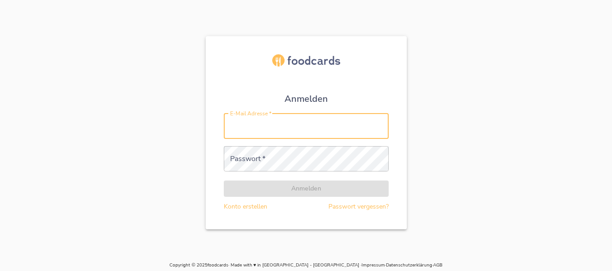
click at [242, 126] on input "E-Mail Adresse   *" at bounding box center [306, 126] width 165 height 25
type input "[PERSON_NAME][EMAIL_ADDRESS][DOMAIN_NAME]"
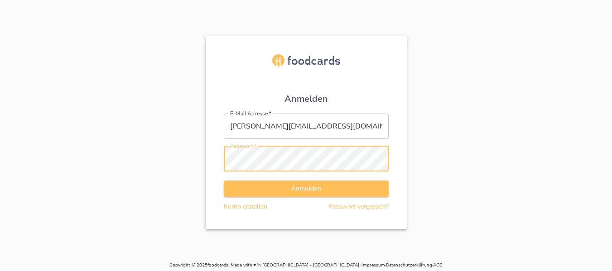
click at [224, 181] on button "Anmelden" at bounding box center [306, 189] width 165 height 17
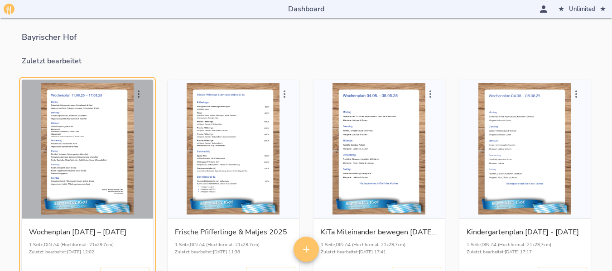
click at [90, 124] on div "button" at bounding box center [87, 148] width 124 height 131
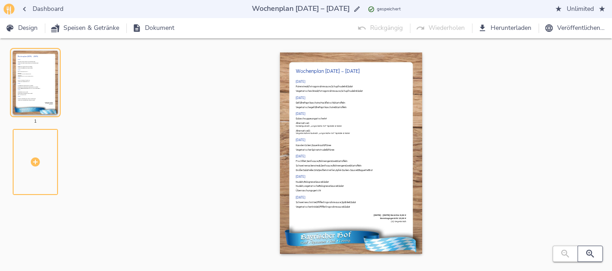
click at [590, 256] on icon "button" at bounding box center [589, 254] width 11 height 11
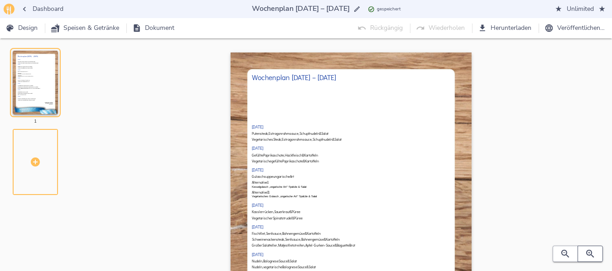
click at [590, 256] on icon "button" at bounding box center [589, 254] width 11 height 11
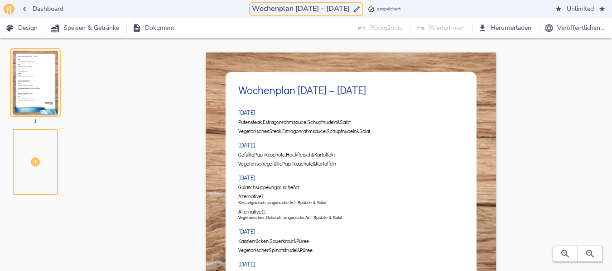
click at [293, 8] on input "Wochenplan [DATE] – [DATE]" at bounding box center [300, 9] width 101 height 12
drag, startPoint x: 328, startPoint y: 11, endPoint x: 333, endPoint y: 9, distance: 5.9
click at [333, 9] on input "Wochenplan 18.08.25 [DATE]" at bounding box center [300, 9] width 103 height 12
drag, startPoint x: 289, startPoint y: 8, endPoint x: 333, endPoint y: 8, distance: 43.9
click at [333, 8] on input "Wochenplan [DATE] – [DATE]" at bounding box center [300, 9] width 101 height 12
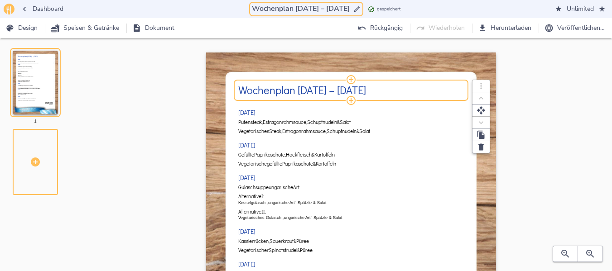
click at [306, 89] on h2 "Wochenplan [DATE] – [DATE]" at bounding box center [350, 90] width 225 height 12
type input "Wochenplan [DATE] – [DATE]"
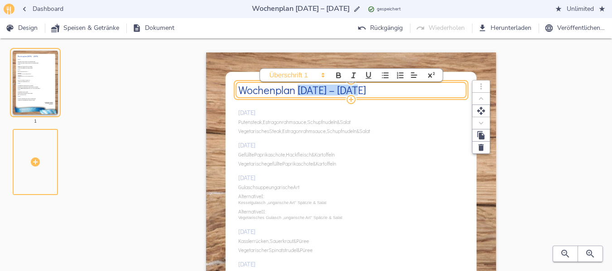
drag, startPoint x: 299, startPoint y: 88, endPoint x: 354, endPoint y: 87, distance: 55.7
click at [354, 87] on h2 "Wochenplan [DATE] – [DATE]" at bounding box center [350, 90] width 225 height 12
click at [391, 135] on div "[DATE] Putensteak, Estragonrahmsauce, Schupfnudeln & Salat Vegetarisches Steak,…" at bounding box center [350, 239] width 225 height 279
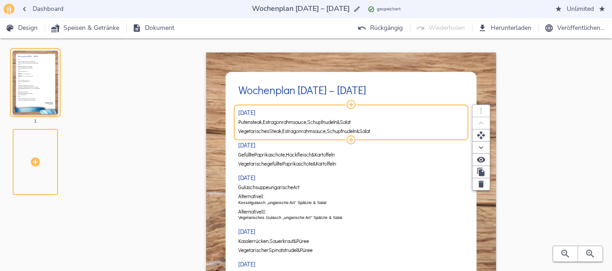
click at [261, 120] on span "Putensteak," at bounding box center [250, 123] width 24 height 6
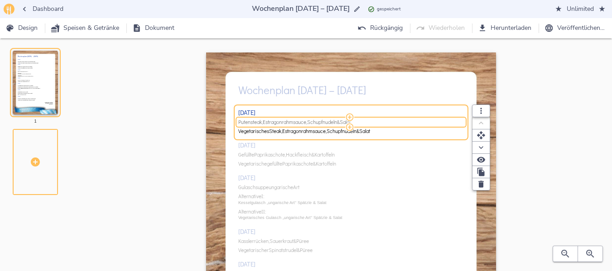
click at [261, 120] on span "Putensteak," at bounding box center [250, 123] width 24 height 6
drag, startPoint x: 324, startPoint y: 123, endPoint x: 458, endPoint y: 123, distance: 134.0
click at [458, 123] on input "Hackbraten, Gemüse & Kartoffeln ( ) Vegetarisches Hacksteak, Gemüse & Kartoffeln" at bounding box center [349, 122] width 223 height 7
type input "Hackbraten, Gemüse & Kartoffeln"
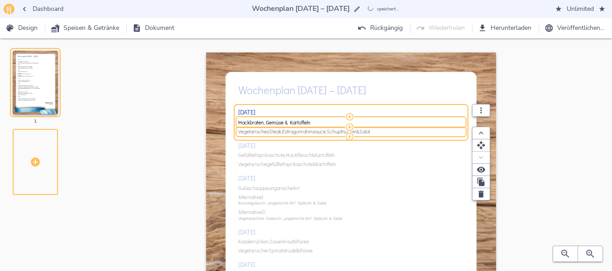
click at [282, 129] on span "Steak," at bounding box center [275, 132] width 13 height 6
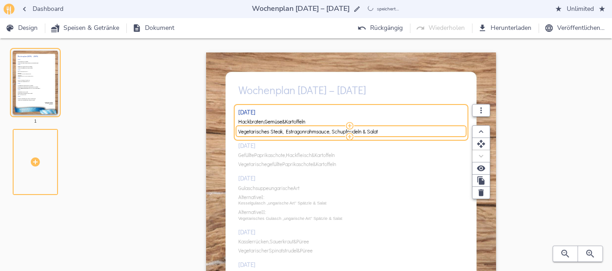
click at [284, 129] on input "Vegetarisches Steak, Estragonrahmsauce, Schupfnudeln & Salat" at bounding box center [349, 131] width 223 height 7
type input "Vegetarisches Hacksteak, Gemüse & Kartoffeln"
click at [264, 156] on div "[DATE] Hackbraten, Gemüse & Kartoffeln Vegetarisches Hacksteak, Gemüse & Kartof…" at bounding box center [350, 239] width 225 height 279
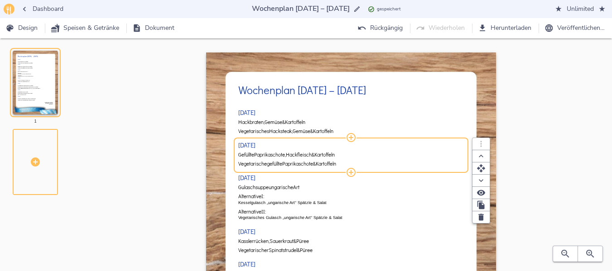
click at [264, 156] on span "Paprikaschote," at bounding box center [270, 155] width 32 height 6
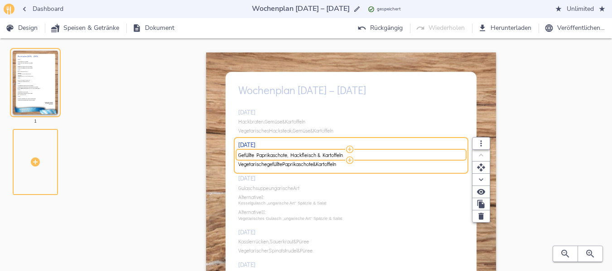
click at [264, 156] on input "Gefüllte Paprikaschote, Hackfleisch & Kartoffeln" at bounding box center [349, 155] width 223 height 7
type input "Nudeln, Schinkensahnesauce & Salat ( ) Nudeln, Sahnesauce & Salat (V)"
drag, startPoint x: 333, startPoint y: 155, endPoint x: 418, endPoint y: 151, distance: 84.7
click at [418, 151] on div "Nudeln, Schinkensahnesauce & Salat ( ) Nudeln, Sahnesauce & Salat (V)" at bounding box center [350, 155] width 225 height 10
click at [405, 155] on span "Nudeln, Schinkensahnesauce & Salat ( ) Nudeln, Sahnesauce & Salat (V)" at bounding box center [349, 155] width 223 height 6
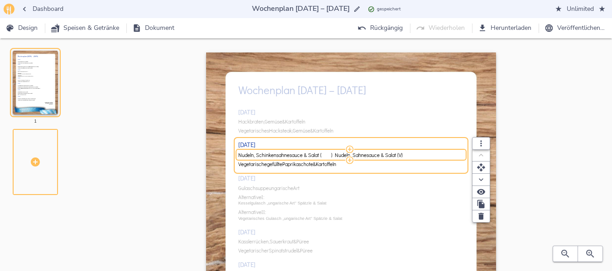
drag, startPoint x: 406, startPoint y: 154, endPoint x: 334, endPoint y: 154, distance: 72.0
click at [334, 154] on input "Nudeln, Schinkensahnesauce & Salat ( ) Nudeln, Sahnesauce & Salat (V)" at bounding box center [349, 155] width 223 height 7
type input "Nudeln, Schinkensahnesauce & Salat"
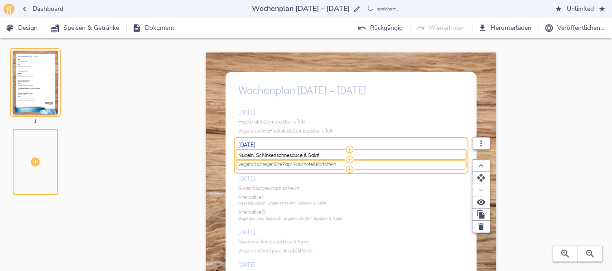
click at [260, 163] on span "Vegetarische" at bounding box center [252, 165] width 29 height 6
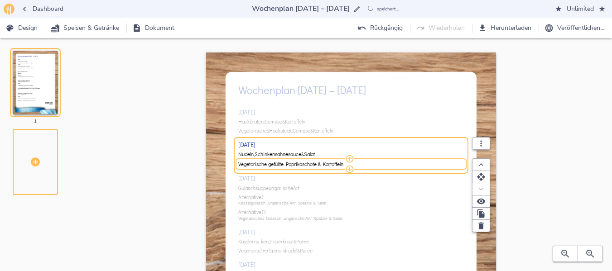
click at [260, 163] on input "Vegetarische gefüllte Paprikaschote & Kartoffeln" at bounding box center [349, 164] width 223 height 7
type input "Nudeln, Sahnesauce & Salat (V)"
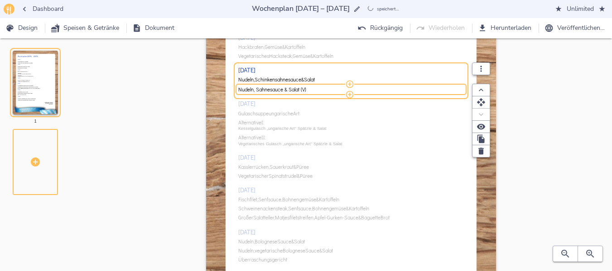
scroll to position [91, 0]
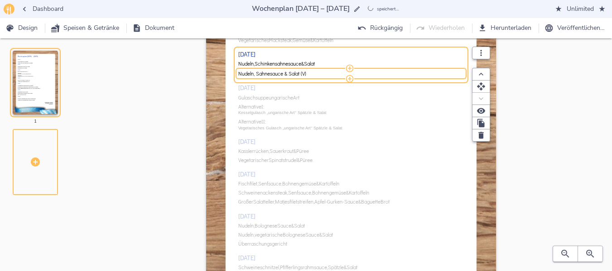
click at [270, 227] on div "[DATE] Hackbraten, Gemüse & Kartoffeln Vegetarisches Hacksteak, Gemüse & Kartof…" at bounding box center [350, 148] width 225 height 279
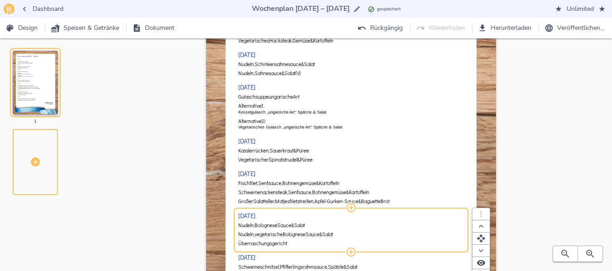
click at [259, 243] on span "Überraschungsgericht" at bounding box center [262, 244] width 49 height 6
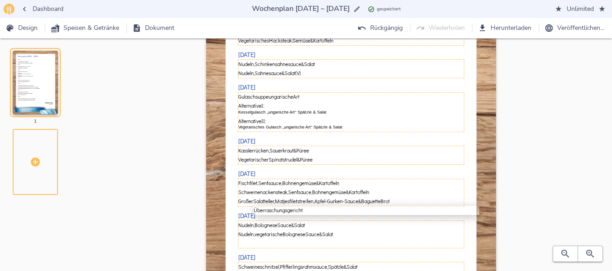
scroll to position [94, 0]
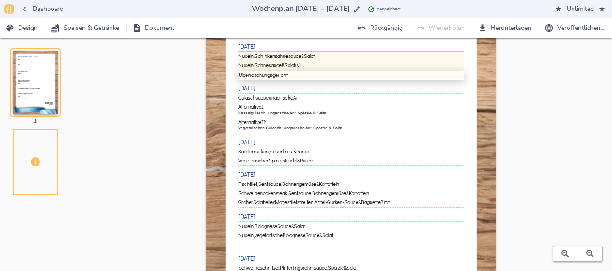
drag, startPoint x: 259, startPoint y: 243, endPoint x: 262, endPoint y: 73, distance: 169.8
click at [262, 73] on div "[DATE] Hackbraten, Gemüse & Kartoffeln Vegetarisches Hacksteak, Gemüse & Kartof…" at bounding box center [350, 144] width 225 height 279
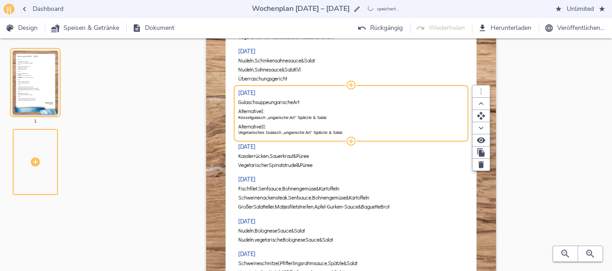
click at [260, 102] on div "[DATE] Hackbraten, Gemüse & Kartoffeln Vegetarisches Hacksteak, Gemüse & Kartof…" at bounding box center [350, 144] width 225 height 279
click at [260, 102] on span "Gulaschsuppe" at bounding box center [253, 103] width 30 height 6
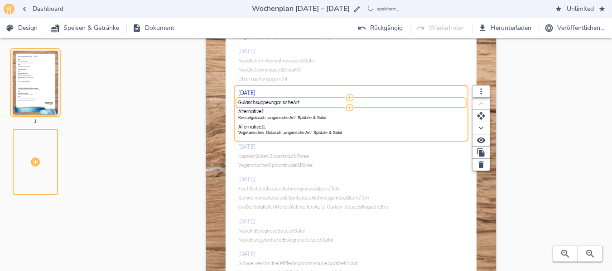
click at [260, 102] on span "Gulaschsuppe" at bounding box center [253, 103] width 30 height 6
type input "Erbseneintopf"
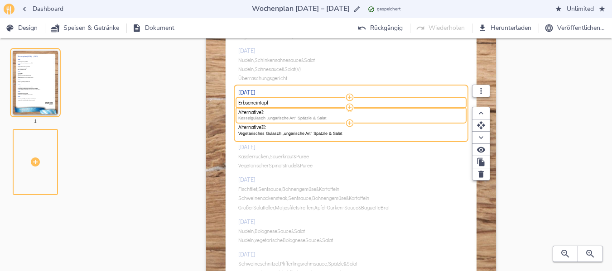
click at [273, 116] on p "Kesselgulasch „ungarische Art“ Spätzle & Salat" at bounding box center [350, 118] width 225 height 6
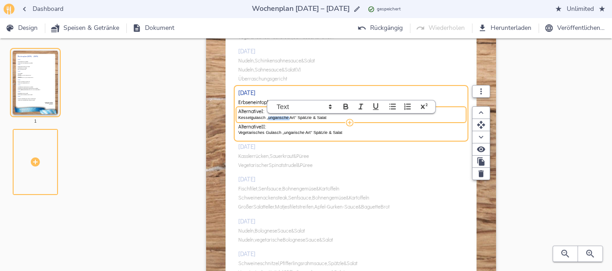
click at [273, 116] on p "Kesselgulasch „ungarische Art“ Spätzle & Salat" at bounding box center [350, 118] width 225 height 6
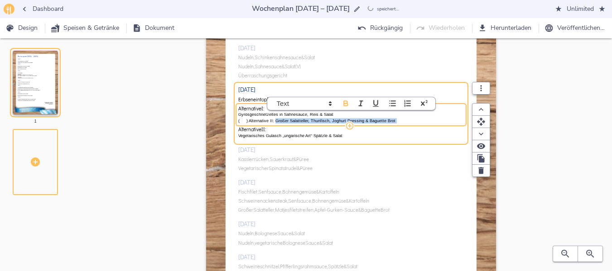
drag, startPoint x: 273, startPoint y: 120, endPoint x: 402, endPoint y: 124, distance: 129.5
click at [402, 124] on div "Alternative I: Gyrosgeschnetzeltes in Sahnesauce, Reis & Salat ( ) Alternative …" at bounding box center [350, 114] width 225 height 21
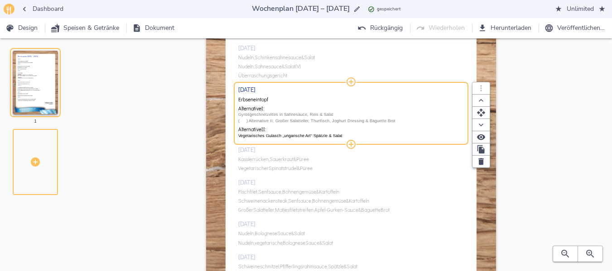
click at [393, 119] on p "( ) Alternative II: Großer Salatteller, Thunfisch, Joghurt Dressing & Baguette …" at bounding box center [350, 121] width 225 height 6
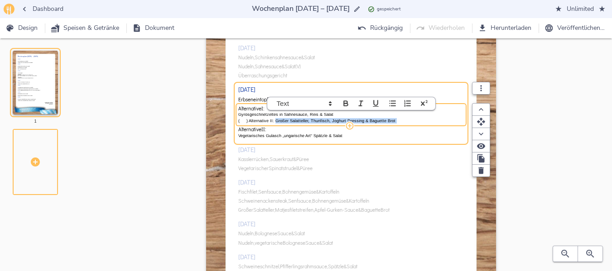
drag, startPoint x: 393, startPoint y: 120, endPoint x: 273, endPoint y: 121, distance: 120.0
click at [273, 121] on p "( ) Alternative II: Großer Salatteller, Thunfisch, Joghurt Dressing & Baguette …" at bounding box center [350, 121] width 225 height 6
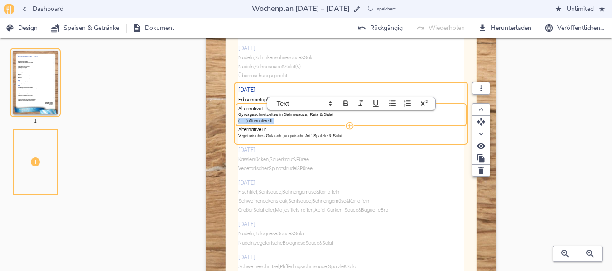
drag, startPoint x: 277, startPoint y: 120, endPoint x: 226, endPoint y: 118, distance: 50.3
click at [226, 118] on div "Wochenplan [DATE] – [DATE] [DATE] Hackbraten, Gemüse & Kartoffeln Vegetarisches…" at bounding box center [351, 163] width 290 height 410
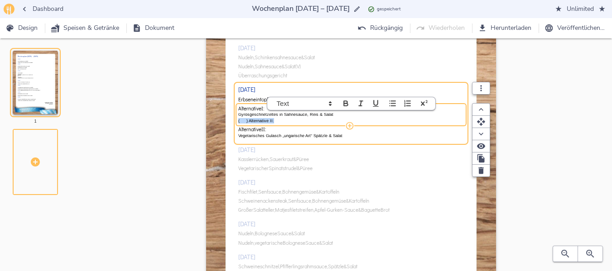
click at [280, 123] on p "( ) Alternative II:" at bounding box center [350, 121] width 225 height 6
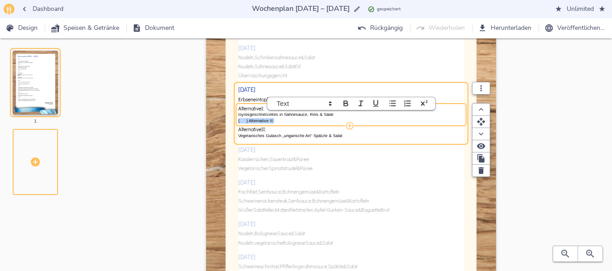
drag, startPoint x: 279, startPoint y: 120, endPoint x: 234, endPoint y: 121, distance: 45.3
click at [234, 121] on div "Wochenplan [DATE] – [DATE] [DATE] Hackbraten, Gemüse & Kartoffeln Vegetarisches…" at bounding box center [351, 163] width 290 height 410
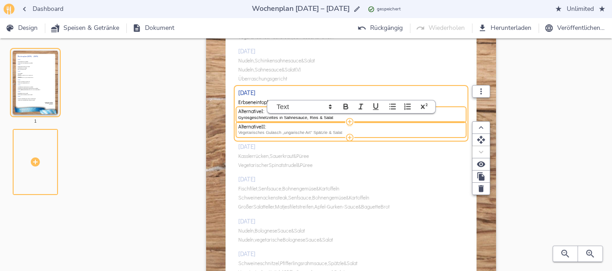
click at [254, 131] on p "Vegetarisches Gulasch „ungarische Art“ Spätzle & Salat" at bounding box center [350, 133] width 225 height 6
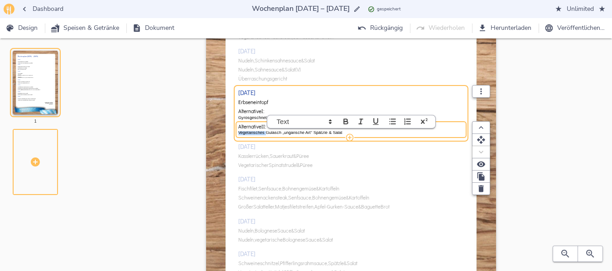
click at [254, 131] on p "Vegetarisches Gulasch „ungarische Art“ Spätzle & Salat" at bounding box center [350, 133] width 225 height 6
click at [351, 183] on div "[DATE] Hackbraten, Gemüse & Kartoffeln Vegetarisches Hacksteak, Gemüse & Kartof…" at bounding box center [350, 144] width 225 height 279
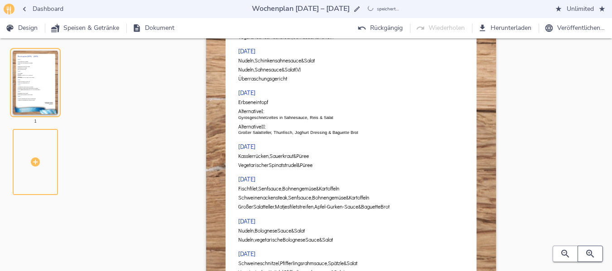
click at [590, 249] on icon "button" at bounding box center [589, 254] width 11 height 11
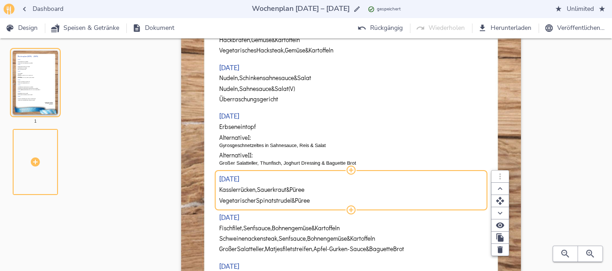
click at [240, 190] on span "Kasslerrücken," at bounding box center [238, 190] width 38 height 7
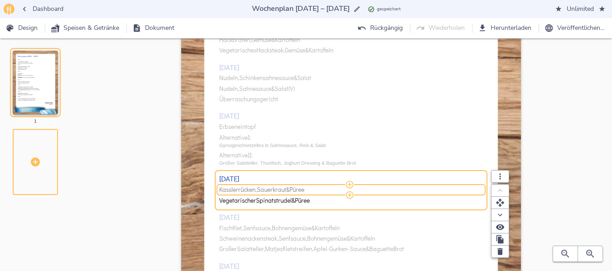
click at [240, 190] on span "Kasslerrücken," at bounding box center [238, 190] width 38 height 7
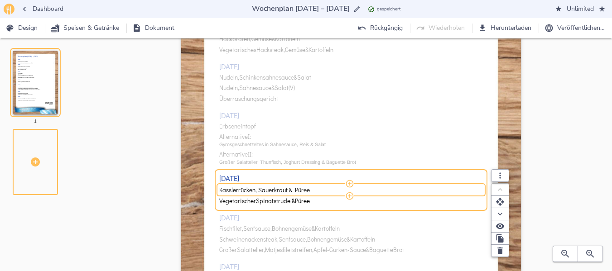
click at [240, 190] on input "Kasslerrücken, Sauerkraut & Püree" at bounding box center [349, 190] width 261 height 8
drag, startPoint x: 356, startPoint y: 190, endPoint x: 506, endPoint y: 193, distance: 149.4
click at [483, 193] on div "Gebratene Dicke Rippe, buntes Gemüse & Kartoffeln ( ) Eieromelette mit buntem G…" at bounding box center [351, 190] width 264 height 8
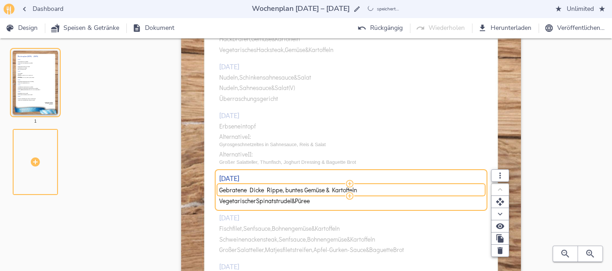
type input "Gebratene Dicke Rippe, buntes Gemüse & Kartoffeln"
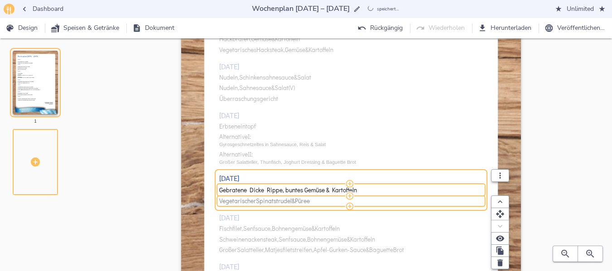
click at [282, 201] on span "Spinatstrudel" at bounding box center [274, 201] width 36 height 7
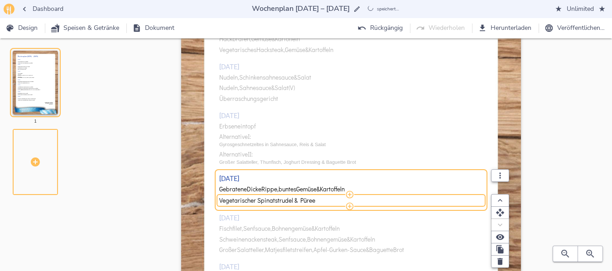
click at [282, 201] on input "Vegetarischer Spinatstrudel & Püree" at bounding box center [349, 200] width 261 height 8
type input "Eieromelette mit buntem Gemüse & Kartoffeln (V)"
click at [251, 229] on div "[DATE] Hackbraten, Gemüse & Kartoffeln Vegetarisches Hacksteak, Gemüse & Kartof…" at bounding box center [351, 177] width 264 height 327
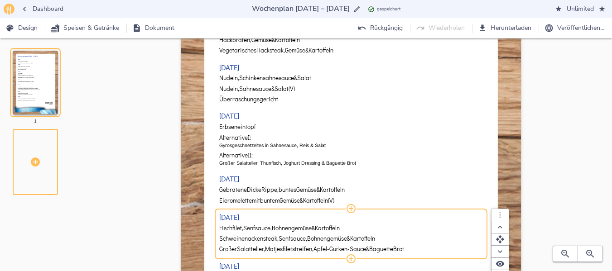
click at [251, 229] on span "Senfsauce," at bounding box center [257, 228] width 29 height 7
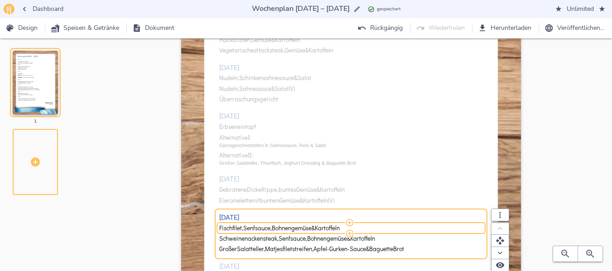
click at [251, 229] on span "Senfsauce," at bounding box center [257, 228] width 29 height 7
click at [251, 229] on input "Fischfilet, Senfsauce, Bohnengemüse & Kartoffeln" at bounding box center [349, 228] width 261 height 8
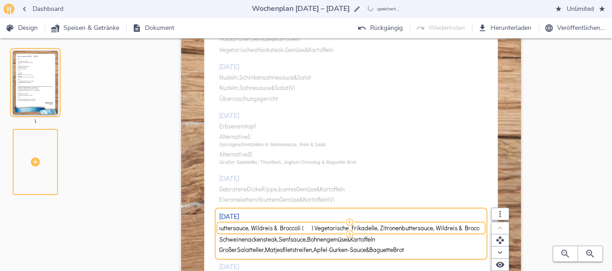
drag, startPoint x: 312, startPoint y: 227, endPoint x: 494, endPoint y: 228, distance: 182.0
click at [483, 228] on div "Fischfilet, Zitronenbuttersauce, Wildreis & Broccoli ( ) Hähnchenbrustfilet, Zi…" at bounding box center [351, 229] width 264 height 8
type input "Fischfilet, Zitronenbuttersauce, Wildreis & Broccoli ( ) Hähnchenbrustfilet, Zi…"
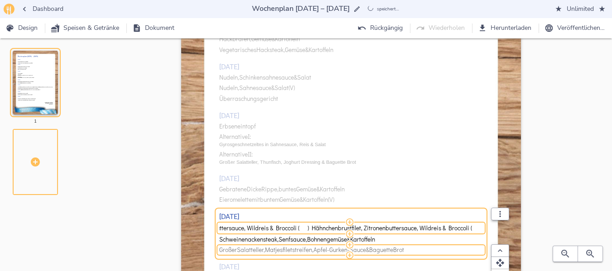
click at [400, 249] on span "Brot" at bounding box center [398, 250] width 11 height 7
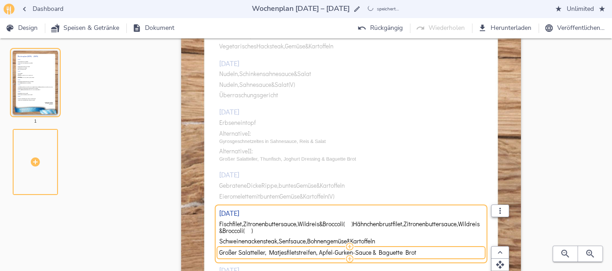
click at [400, 249] on input "Großer Salatteller, Matjesfiletstreifen, Apfel-Gurken-Sauce & Baguette Brot" at bounding box center [349, 253] width 261 height 8
type input "Vegetarische Frikadelle, Zitronenbuttersauce, Wildreis & Broccoli"
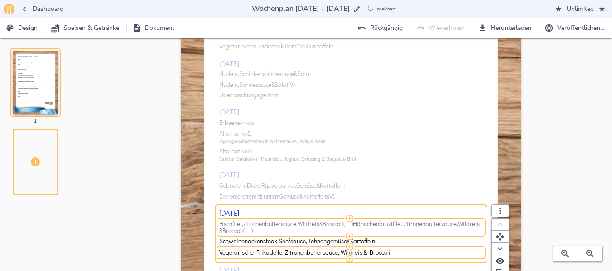
click at [361, 223] on span "Hähnchenbrustfilet," at bounding box center [378, 224] width 51 height 7
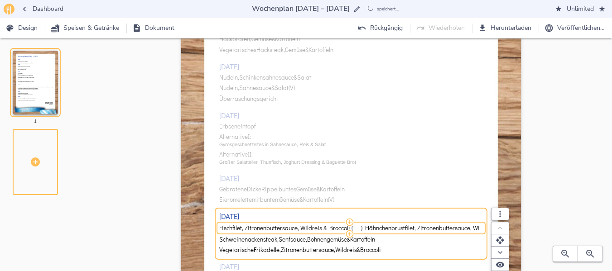
scroll to position [0, 52]
drag, startPoint x: 311, startPoint y: 228, endPoint x: 467, endPoint y: 229, distance: 156.2
click at [467, 229] on input "Fischfilet, Zitronenbuttersauce, Wildreis & Broccoli ( ) Hähnchenbrustfilet, Zi…" at bounding box center [349, 228] width 261 height 8
type input "Fischfilet, Zitronenbuttersauce, Wildreis & Broccoli"
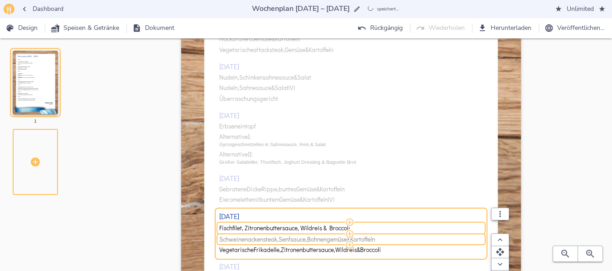
click at [258, 239] on span "Schweinenackensteak," at bounding box center [248, 239] width 59 height 7
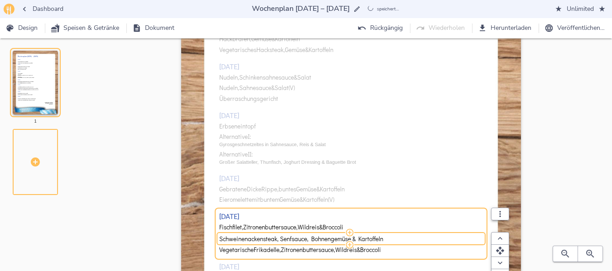
click at [258, 239] on input "Schweinenackensteak, Senfsauce, Bohnengemüse & Kartoffeln" at bounding box center [349, 239] width 261 height 8
type input "Hähnchenbrustfilet, Zitronenbuttersauce, Wildreis & Broccoli"
click at [406, 187] on div "[DATE] Hackbraten, Gemüse & Kartoffeln Vegetarisches Hacksteak, Gemüse & Kartof…" at bounding box center [351, 177] width 264 height 327
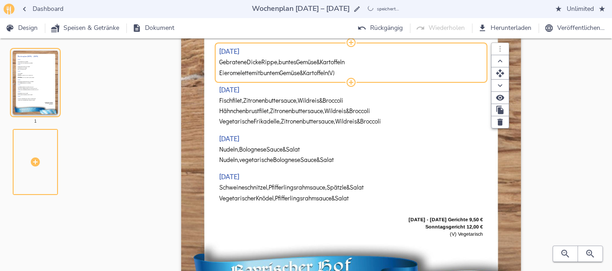
scroll to position [230, 0]
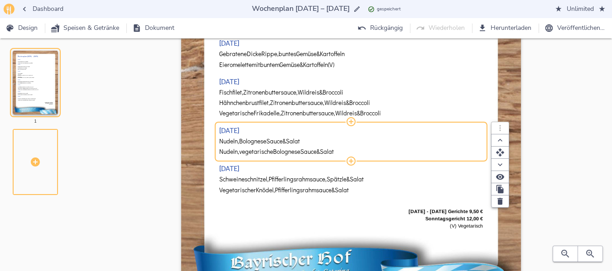
click at [255, 145] on div "Nudeln, Bolognese Sauce & Salat" at bounding box center [351, 141] width 264 height 10
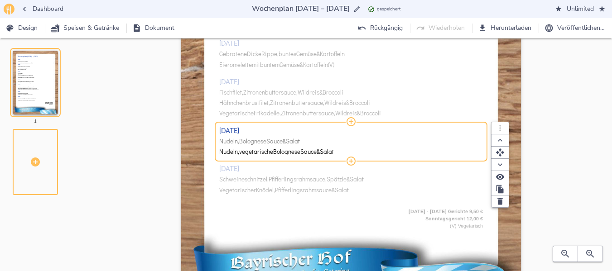
click at [255, 145] on span "Bolognese" at bounding box center [252, 141] width 27 height 7
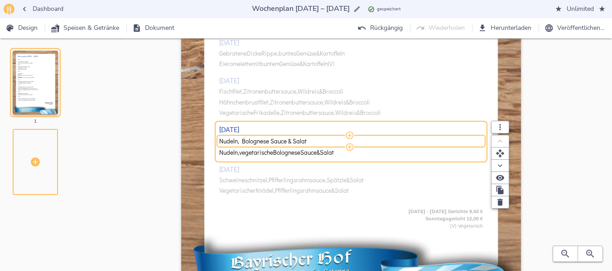
click at [255, 145] on input "Nudeln, Bolognese Sauce & Salat" at bounding box center [349, 141] width 261 height 8
drag, startPoint x: 347, startPoint y: 141, endPoint x: 402, endPoint y: 142, distance: 55.7
click at [402, 142] on input "[PERSON_NAME], Schnippelschinken & Kräutercreme ( ) [PERSON_NAME] & Apfelmus (V…" at bounding box center [349, 141] width 261 height 8
type input "[PERSON_NAME], Schnippelschinken & Kräutercreme ( ) ( ) Bauernomelette"
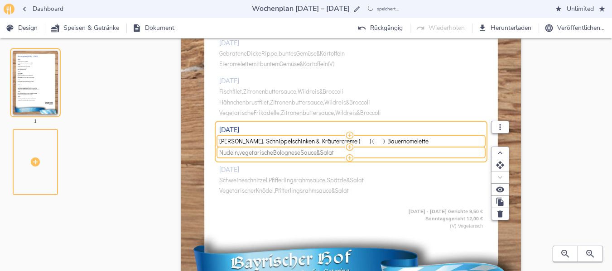
click at [332, 152] on span "Salat" at bounding box center [327, 152] width 14 height 7
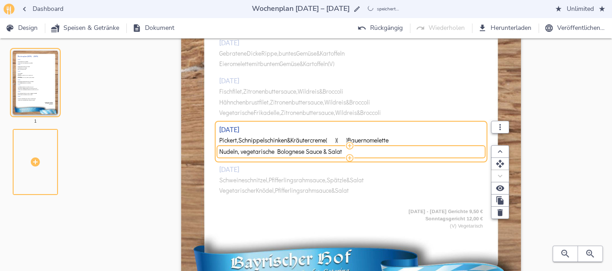
click at [332, 152] on input "Nudeln, vegetarische Bolognese Sauce & Salat" at bounding box center [349, 152] width 261 height 8
type input "Pickert & Apfelmus (V)"
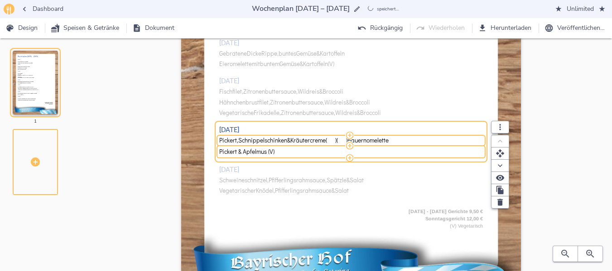
click at [404, 137] on div "[PERSON_NAME], Schnippelschinken & Kräutercreme ( ) ( ) Bauernomelette" at bounding box center [351, 140] width 264 height 10
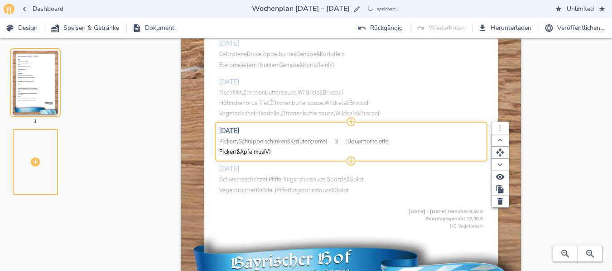
click at [404, 140] on span "[PERSON_NAME], Schnippelschinken & Kräutercreme ( ) ( ) Bauernomelette" at bounding box center [349, 141] width 261 height 7
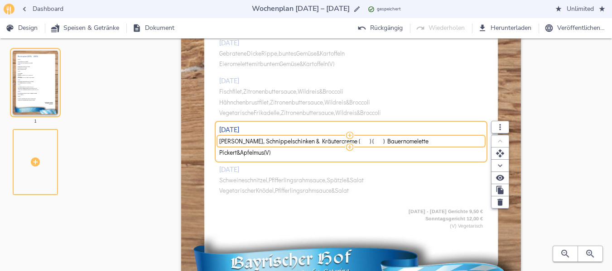
drag, startPoint x: 404, startPoint y: 140, endPoint x: 361, endPoint y: 139, distance: 43.0
click at [361, 139] on input "[PERSON_NAME], Schnippelschinken & Kräutercreme ( ) ( ) Bauernomelette" at bounding box center [349, 141] width 261 height 8
type input "Pickert, Schnippelschinken & Kräutercreme"
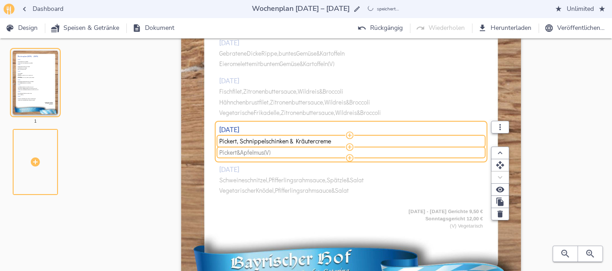
click at [270, 151] on span "(V)" at bounding box center [267, 152] width 6 height 7
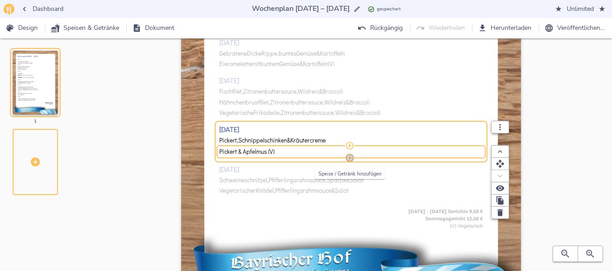
click at [349, 158] on icon "button" at bounding box center [350, 158] width 8 height 8
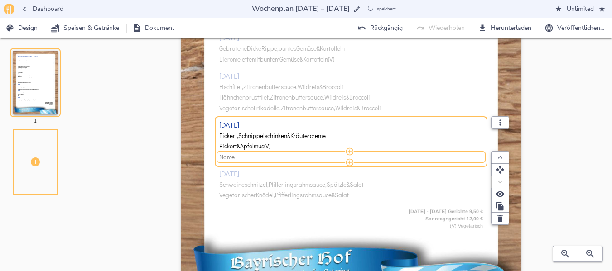
click at [236, 156] on span "Name" at bounding box center [349, 157] width 261 height 7
click at [236, 156] on input "Name" at bounding box center [349, 157] width 261 height 8
type input "Bauernomelette"
click at [239, 200] on div "[DATE] Hackbraten, Gemüse & Kartoffeln Vegetarisches Hacksteak, Gemüse & Kartof…" at bounding box center [351, 41] width 264 height 327
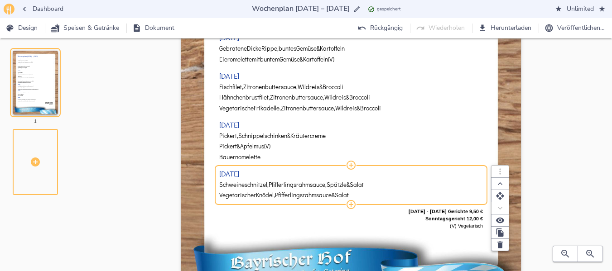
click at [237, 186] on span "Schweineschnitzel," at bounding box center [243, 185] width 49 height 7
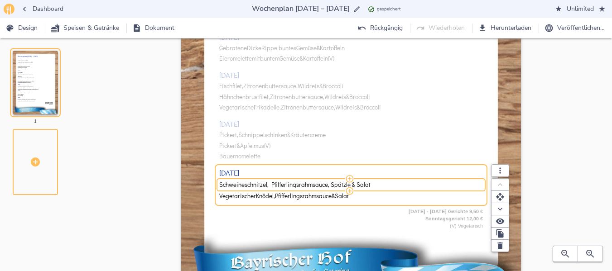
click at [237, 186] on input "Schweineschnitzel, Pfifferlingsrahmsauce, Spätzle & Salat" at bounding box center [349, 185] width 261 height 8
drag, startPoint x: 311, startPoint y: 185, endPoint x: 484, endPoint y: 184, distance: 172.9
click at [483, 184] on div "Kalbsgeschnetzeltes „Züricher Art“ Butterspätzle & Salat ( ) Vegetarisches Gesc…" at bounding box center [351, 185] width 264 height 8
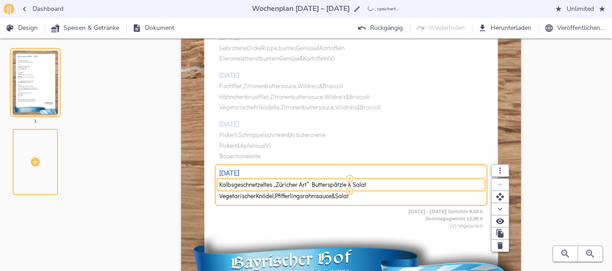
type input "Kalbsgeschnetzeltes „Züricher Art“ Butterspätzle & Salat"
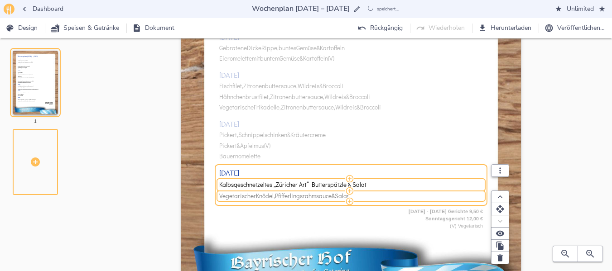
click at [240, 197] on span "Vegetarischer" at bounding box center [237, 196] width 37 height 7
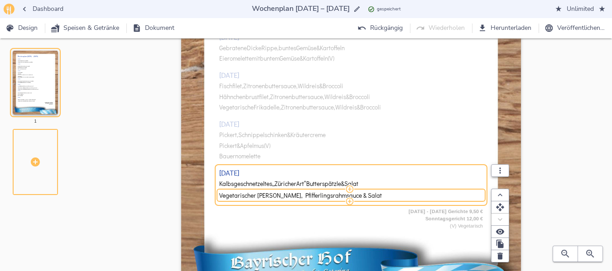
click at [240, 197] on input "Vegetarischer [PERSON_NAME], Pfifferlingsrahmsauce & Salat" at bounding box center [349, 195] width 261 height 8
type input "Vegetarisches Geschnetzeltes „Züricher Art“ Butterspätzle & Salat"
click at [257, 222] on div "[DATE] - [DATE] Gerichte 9,50 € Sonntagsgericht 12,00 € (V) Vegetarisch" at bounding box center [351, 219] width 264 height 29
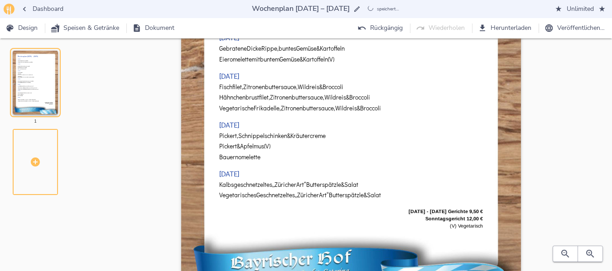
click at [562, 158] on div "Wochenplan [DATE] – [DATE] [DATE] Hackbraten, Gemüse & Kartoffeln Vegetarisches…" at bounding box center [351, 72] width 493 height 498
click at [514, 27] on span "Herunterladen" at bounding box center [505, 28] width 52 height 11
click at [43, 4] on span "Dashboard" at bounding box center [43, 9] width 42 height 11
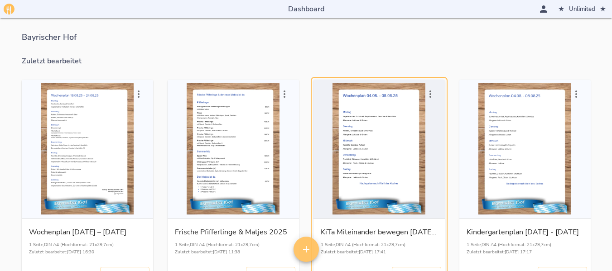
scroll to position [45, 0]
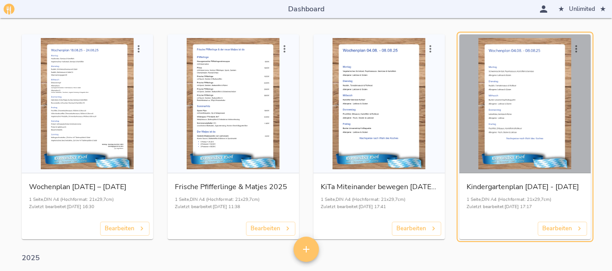
click at [545, 113] on div "button" at bounding box center [525, 103] width 124 height 131
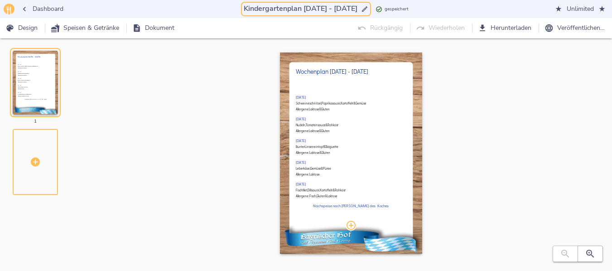
drag, startPoint x: 297, startPoint y: 9, endPoint x: 304, endPoint y: 7, distance: 7.6
click at [304, 7] on input "Kindergartenplan [DATE] - [DATE]" at bounding box center [300, 9] width 117 height 12
drag, startPoint x: 325, startPoint y: 8, endPoint x: 331, endPoint y: 8, distance: 6.8
click at [332, 8] on input "Kindergartenplan [DATE] - [DATE]" at bounding box center [300, 9] width 117 height 12
drag, startPoint x: 297, startPoint y: 8, endPoint x: 335, endPoint y: 7, distance: 37.1
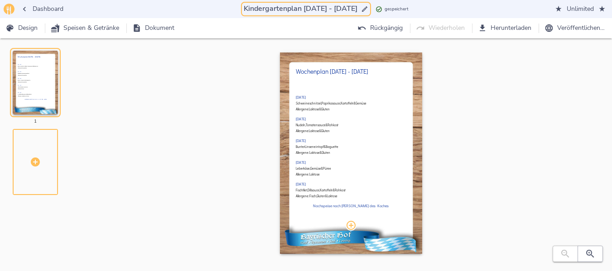
click at [335, 7] on input "Kindergartenplan [DATE] - [DATE]" at bounding box center [300, 9] width 117 height 12
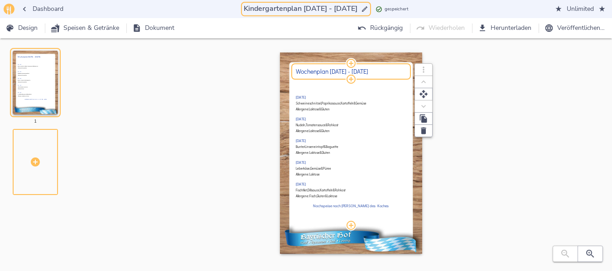
click at [332, 72] on h2 "Wochenplan [DATE] - [DATE]" at bounding box center [351, 71] width 110 height 7
type input "Kindergartenplan [DATE] - [DATE]"
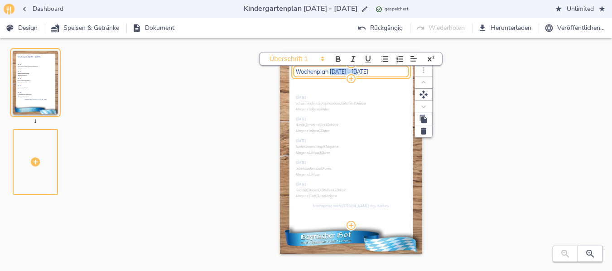
drag, startPoint x: 330, startPoint y: 68, endPoint x: 358, endPoint y: 67, distance: 27.2
click at [358, 68] on div "Wochenplan [DATE] - [DATE]" at bounding box center [351, 71] width 110 height 6
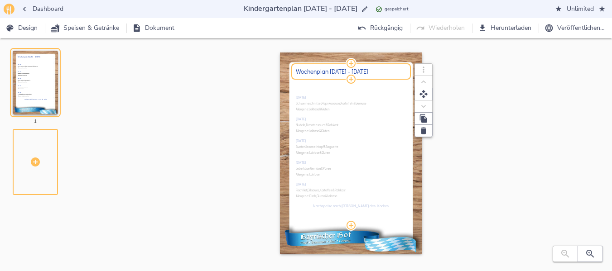
click at [379, 105] on div "[DATE] Schweineschnitzel, Paprikasauce, Kartoffeln & Gemüse Allergene: Laktose …" at bounding box center [351, 152] width 110 height 148
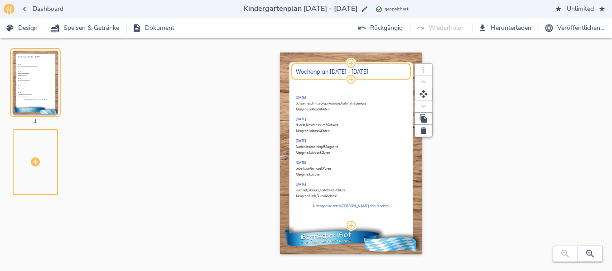
click at [331, 70] on h2 "Wochenplan [DATE] - [DATE]" at bounding box center [351, 71] width 110 height 7
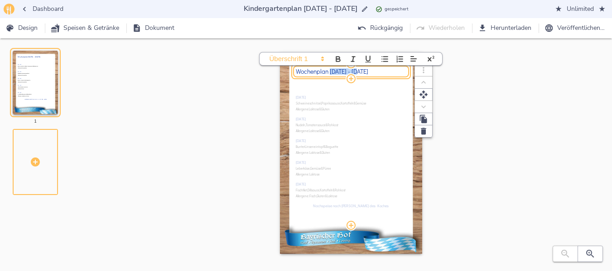
drag, startPoint x: 330, startPoint y: 71, endPoint x: 357, endPoint y: 70, distance: 27.2
click at [357, 70] on h2 "Wochenplan [DATE] - [DATE]" at bounding box center [351, 71] width 110 height 7
click at [473, 137] on div "Wochenplan [DATE] - [DATE] [DATE] Schweineschnitzel, Paprikasauce, Kartoffeln &…" at bounding box center [351, 163] width 493 height 220
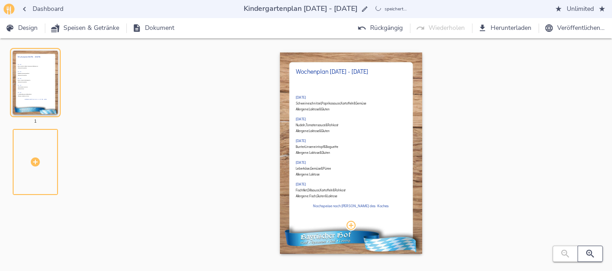
click at [589, 252] on icon "button" at bounding box center [589, 254] width 11 height 11
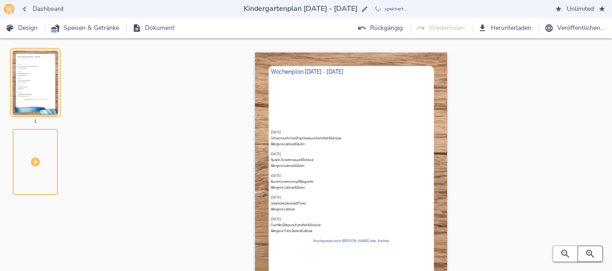
click at [587, 252] on icon "button" at bounding box center [589, 254] width 11 height 11
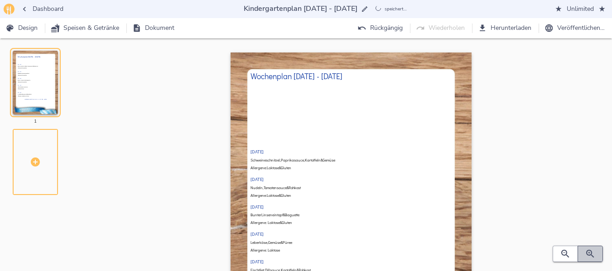
click at [587, 252] on icon "button" at bounding box center [589, 254] width 11 height 11
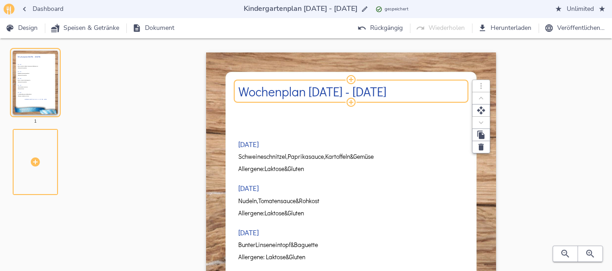
click at [364, 94] on h2 "Wochenplan [DATE] - [DATE]" at bounding box center [350, 91] width 225 height 14
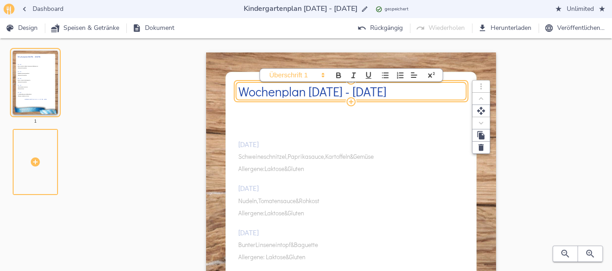
drag, startPoint x: 363, startPoint y: 95, endPoint x: 373, endPoint y: 93, distance: 10.5
click at [363, 94] on h2 "Wochenplan [DATE] - [DATE]" at bounding box center [350, 91] width 225 height 14
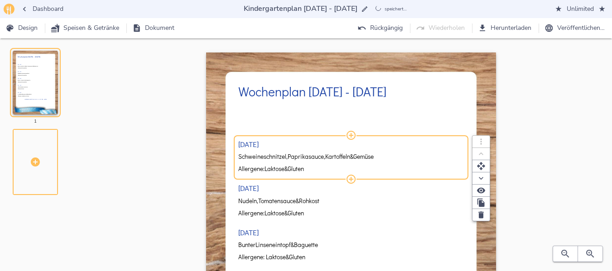
click at [302, 155] on div "[DATE] Schweineschnitzel, Paprikasauce, Kartoffeln & Gemüse Allergene: Laktose …" at bounding box center [350, 254] width 225 height 301
click at [302, 155] on span "Paprikasauce," at bounding box center [306, 156] width 38 height 7
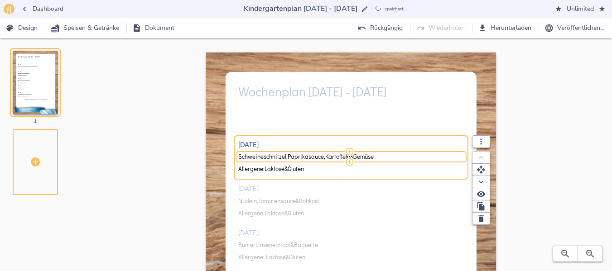
click at [302, 155] on span "Paprikasauce," at bounding box center [306, 156] width 38 height 7
click at [302, 155] on input "Schweineschnitzel, Paprikasauce, Kartoffeln & Gemüse" at bounding box center [349, 157] width 223 height 8
type input "Geflügelhackfleischröllchen, [PERSON_NAME] & Gemüse"
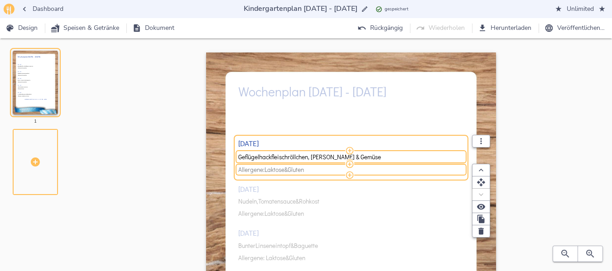
click at [318, 168] on span "Allergene: Laktose & Gluten" at bounding box center [349, 170] width 223 height 7
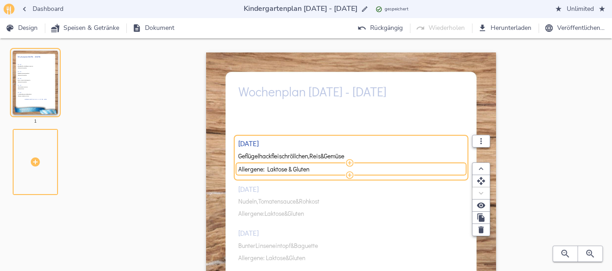
drag, startPoint x: 318, startPoint y: 168, endPoint x: 266, endPoint y: 166, distance: 52.1
click at [266, 166] on input "Allergene: Laktose & Gluten" at bounding box center [349, 169] width 223 height 8
type input "Allergene: -"
click at [274, 198] on div "[DATE] Geflügelhackfleischröllchen, Reis & Gemüse Allergene: - [DATE] Nudeln, T…" at bounding box center [350, 254] width 225 height 301
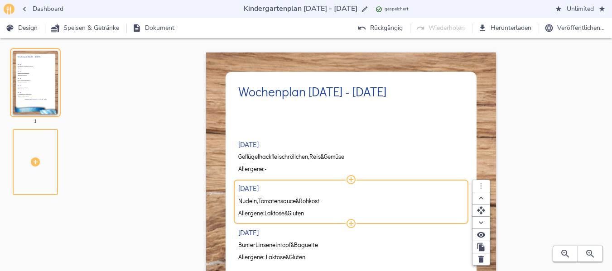
click at [269, 198] on span "Tomatensauce" at bounding box center [277, 201] width 38 height 7
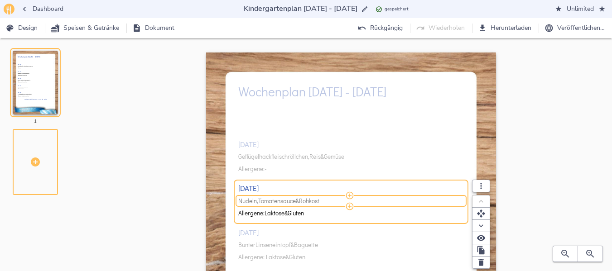
click at [263, 200] on span "Tomatensauce" at bounding box center [277, 201] width 38 height 7
drag, startPoint x: 260, startPoint y: 200, endPoint x: 282, endPoint y: 200, distance: 21.7
click at [282, 200] on input "Nudeln, Tomatensauce & Rohkost" at bounding box center [349, 201] width 223 height 8
type input "Nudeln, [PERSON_NAME] & Rohkost"
click at [278, 244] on div "[DATE] Geflügelhackfleischröllchen, Reis & Gemüse Allergene: - [DATE] Nudeln, K…" at bounding box center [350, 254] width 225 height 301
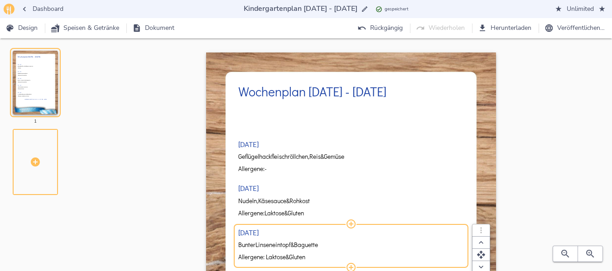
click at [278, 244] on span "Linseneintopf" at bounding box center [272, 245] width 35 height 7
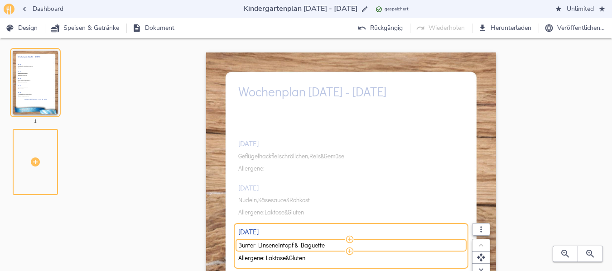
click at [278, 244] on input "Bunter Linseneintopf & Baguette" at bounding box center [349, 245] width 223 height 8
type input "Schweineschnitzel, Gemüse in Rahm & Kartoffeln"
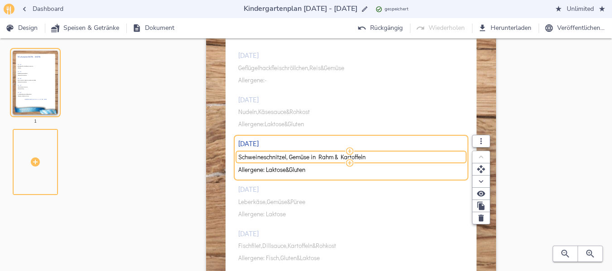
scroll to position [91, 0]
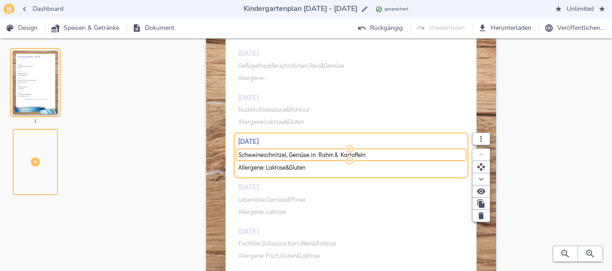
click at [287, 200] on div "[DATE] Geflügelhackfleischröllchen, Reis & Gemüse Allergene: - [DATE] Nudeln, K…" at bounding box center [350, 163] width 225 height 301
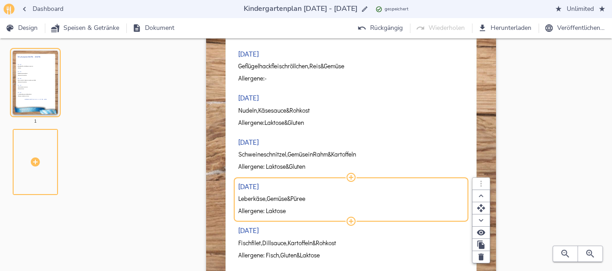
click at [258, 198] on span "Leberkäse," at bounding box center [252, 199] width 29 height 7
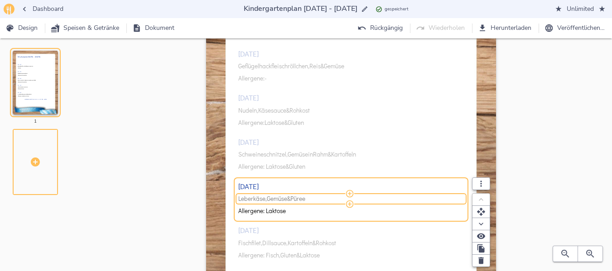
click at [245, 196] on span "Leberkäse," at bounding box center [252, 199] width 29 height 7
drag, startPoint x: 238, startPoint y: 198, endPoint x: 266, endPoint y: 198, distance: 27.6
click at [266, 198] on input "Leberkäse, Gemüse & Püree" at bounding box center [349, 199] width 223 height 8
type input "Geflügelbratwurst, Gemüse & Püree"
click at [307, 242] on div "[DATE] Geflügelhackfleischröllchen, Reis & Gemüse Allergene: - [DATE] Nudeln, K…" at bounding box center [350, 163] width 225 height 301
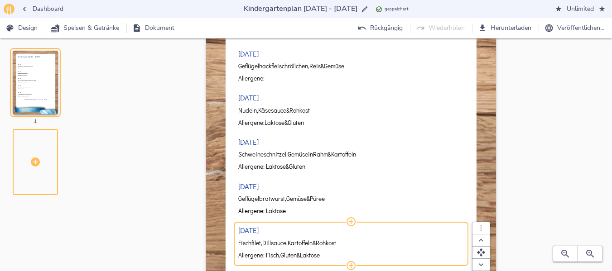
click at [275, 244] on span "Dillsauce," at bounding box center [274, 243] width 25 height 7
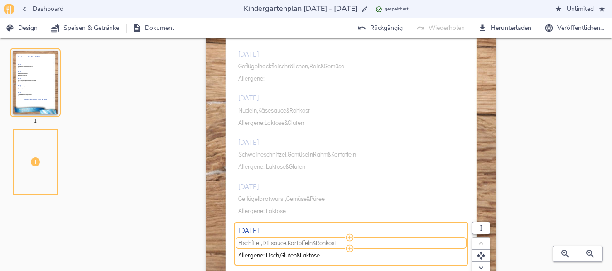
click at [267, 243] on span "Dillsauce," at bounding box center [274, 243] width 25 height 7
drag, startPoint x: 265, startPoint y: 243, endPoint x: 274, endPoint y: 242, distance: 9.1
click at [274, 242] on input "Fischfilet, Dillsauce, Kartoffeln & Rohkost" at bounding box center [349, 243] width 223 height 8
type input "Fischfilet, Senfsauce, Kartoffeln & Rohkost"
click at [455, 163] on div "[DATE] Geflügelhackfleischröllchen, Reis & Gemüse Allergene: - [DATE] Nudeln, K…" at bounding box center [350, 163] width 225 height 301
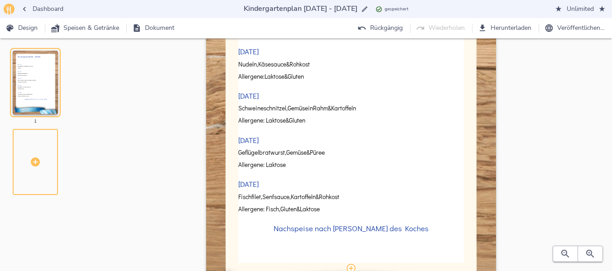
scroll to position [0, 0]
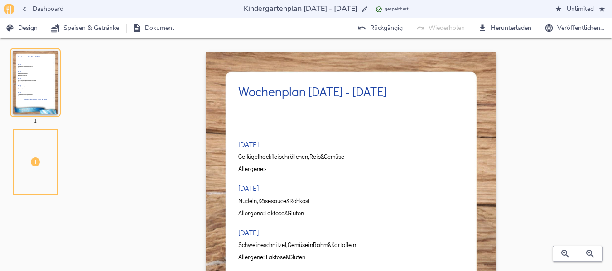
click at [511, 28] on span "Herunterladen" at bounding box center [505, 28] width 52 height 11
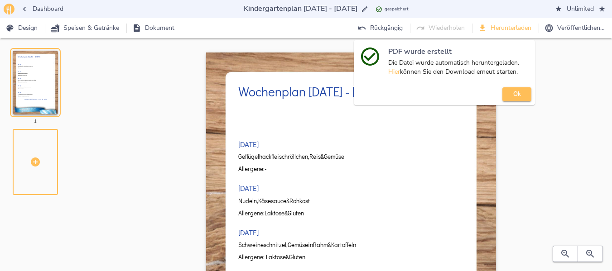
click at [40, 10] on span "Dashboard" at bounding box center [43, 9] width 42 height 11
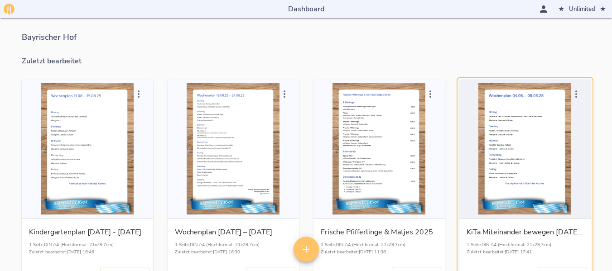
click at [533, 161] on div "button" at bounding box center [525, 148] width 124 height 131
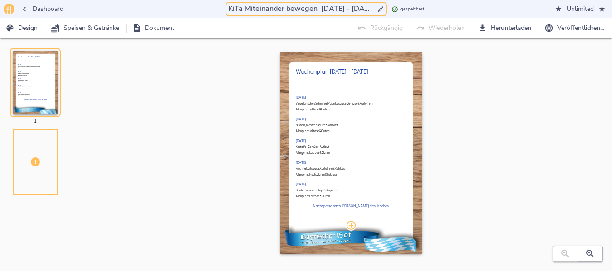
drag, startPoint x: 314, startPoint y: 5, endPoint x: 322, endPoint y: 6, distance: 8.3
click at [322, 6] on input "KiTa Miteinander bewegen [DATE] - [DATE]" at bounding box center [300, 9] width 148 height 12
drag, startPoint x: 341, startPoint y: 9, endPoint x: 349, endPoint y: 7, distance: 8.3
click at [349, 7] on input "KiTa Miteinander bewegen [DATE] - [DATE]" at bounding box center [300, 9] width 148 height 12
type input "KiTa Miteinander bewegen [DATE] - [DATE]"
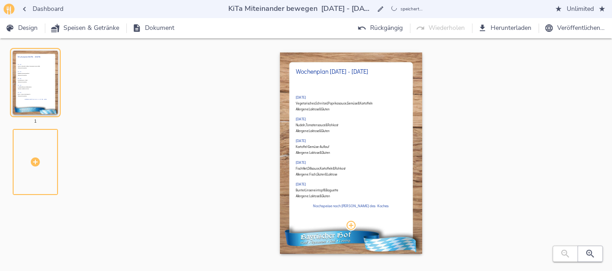
click at [510, 100] on div "Wochenplan [DATE] - [DATE] [DATE] Vegetarisches Schnitzel, Paprikasauce, Gemüse…" at bounding box center [351, 163] width 493 height 220
click at [589, 249] on icon "button" at bounding box center [589, 254] width 11 height 11
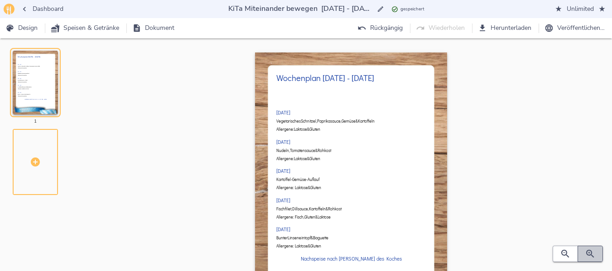
click at [589, 249] on icon "button" at bounding box center [589, 254] width 11 height 11
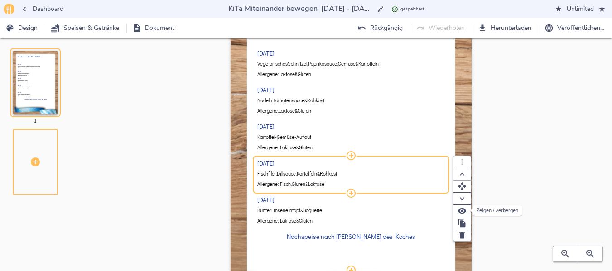
scroll to position [91, 0]
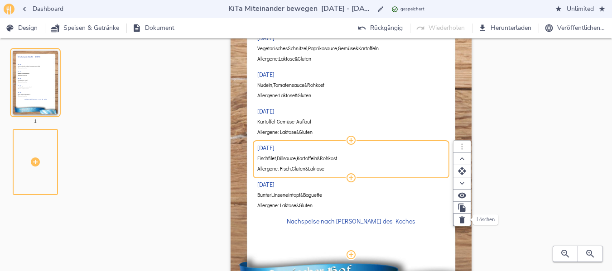
click at [465, 217] on icon "button" at bounding box center [461, 219] width 9 height 9
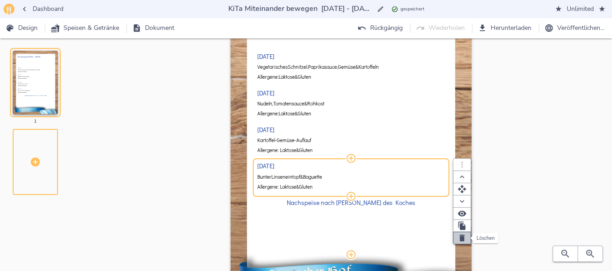
click at [461, 239] on icon "button" at bounding box center [461, 238] width 5 height 7
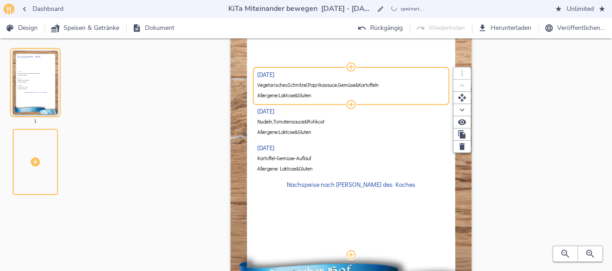
scroll to position [0, 0]
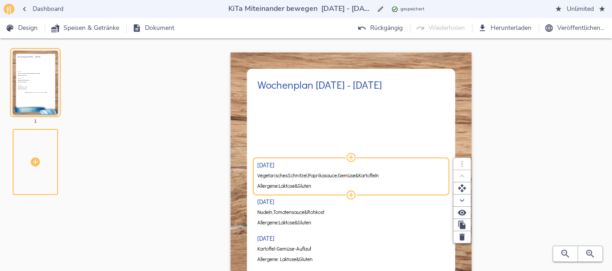
click at [287, 174] on span "Vegetarisches" at bounding box center [272, 175] width 30 height 5
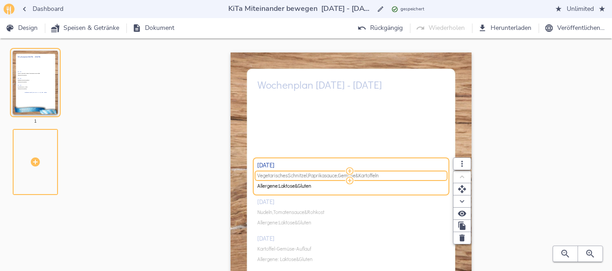
click at [287, 174] on span "Vegetarisches" at bounding box center [272, 175] width 30 height 5
click at [288, 174] on input "Vegetarisches Schnitzel, Paprikasauce, Gemüse & Kartoffeln" at bounding box center [349, 175] width 185 height 5
type input "Nudeln, [PERSON_NAME] & Rohkost"
click at [277, 212] on div "[DATE] Nudeln, Käsesauce & Rohkost Allergene: Laktose & Gluten [DATE] Nudeln, T…" at bounding box center [350, 220] width 187 height 250
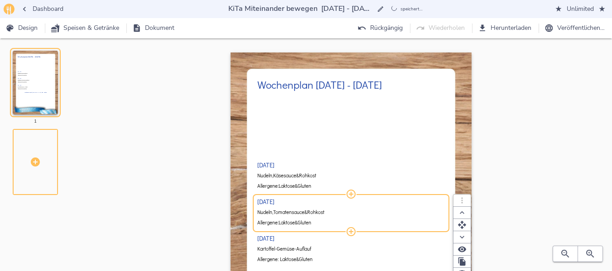
click at [277, 212] on span "Tomatensauce" at bounding box center [288, 212] width 31 height 5
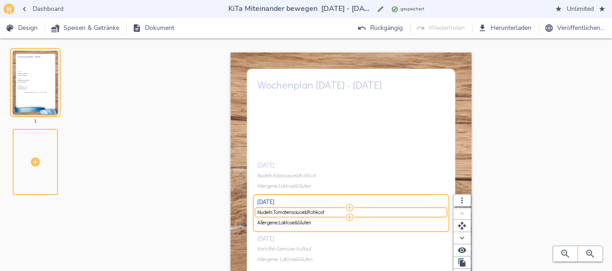
click at [277, 212] on span "Tomatensauce" at bounding box center [288, 212] width 31 height 5
type input "Vegetarisches Gulasch, [PERSON_NAME] & Rohkost"
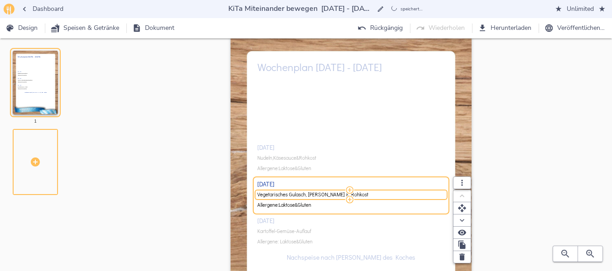
scroll to position [45, 0]
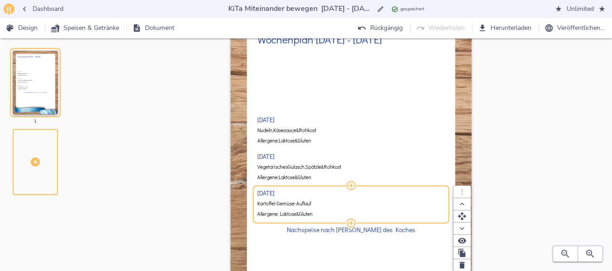
click at [295, 204] on div "[DATE] Nudeln, Käsesauce & Rohkost Allergene: Laktose & Gluten [DATE] Vegetaris…" at bounding box center [350, 175] width 187 height 250
click at [295, 204] on span "Kartoffel-Gemüse-Auflauf" at bounding box center [284, 203] width 54 height 5
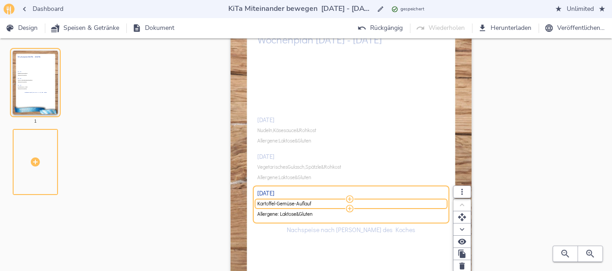
click at [295, 204] on input "Kartoffel-Gemüse-Auflauf" at bounding box center [349, 203] width 185 height 5
click at [295, 204] on input "Fischfilet, Senfsauce, Kartoffeln &" at bounding box center [349, 203] width 185 height 5
click at [331, 206] on input "Fischfilet, Senfsauce, Kartoffeln &" at bounding box center [349, 203] width 185 height 5
type input "Fischfilet, Senfsauce, Kartoffeln & Rohkost"
click at [571, 163] on div "Wochenplan [DATE] - [DATE] [DATE] Nudeln, Käsesauce & Rohkost Allergene: Laktos…" at bounding box center [351, 186] width 493 height 359
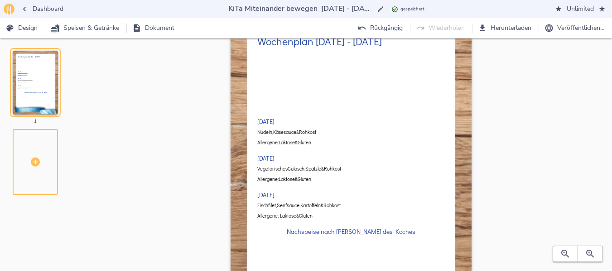
scroll to position [0, 0]
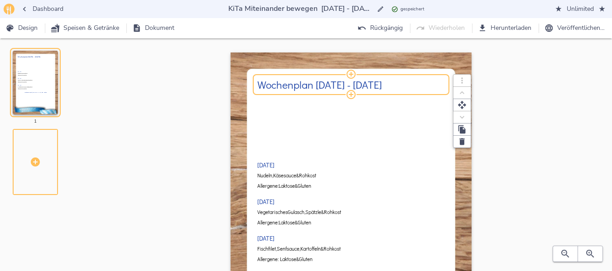
click at [318, 86] on h2 "Wochenplan [DATE] - [DATE]" at bounding box center [350, 85] width 187 height 12
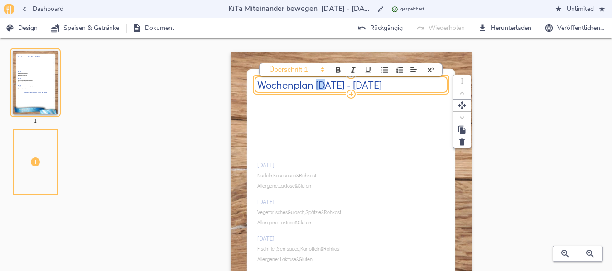
drag, startPoint x: 316, startPoint y: 85, endPoint x: 330, endPoint y: 82, distance: 13.3
click at [326, 84] on h2 "Wochenplan [DATE] - [DATE]" at bounding box center [350, 85] width 187 height 12
drag, startPoint x: 349, startPoint y: 84, endPoint x: 360, endPoint y: 86, distance: 10.6
click at [360, 86] on h2 "Wochenplan [DATE] - [DATE]" at bounding box center [350, 85] width 187 height 12
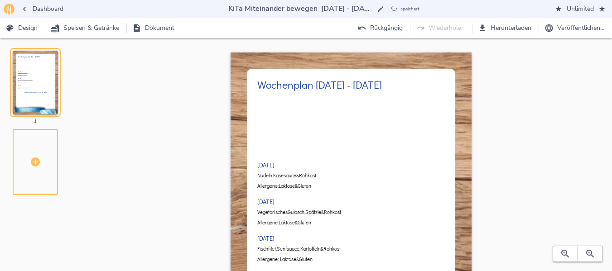
click at [515, 134] on div "Wochenplan [DATE] - [DATE] [DATE] Nudeln, Käsesauce & Rohkost Allergene: Laktos…" at bounding box center [351, 232] width 493 height 359
click at [35, 28] on span "Design" at bounding box center [22, 28] width 30 height 11
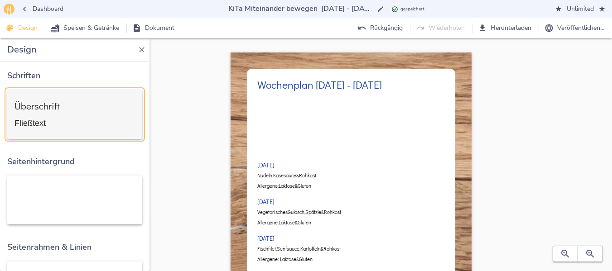
click at [80, 120] on div "Überschrift Fließtext" at bounding box center [74, 114] width 120 height 34
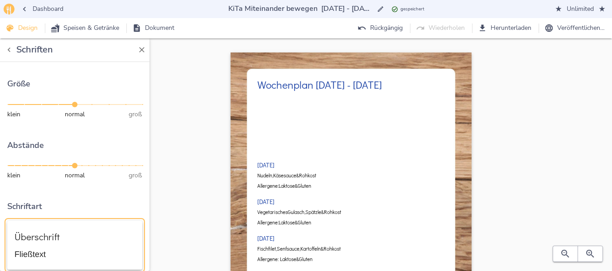
scroll to position [91, 0]
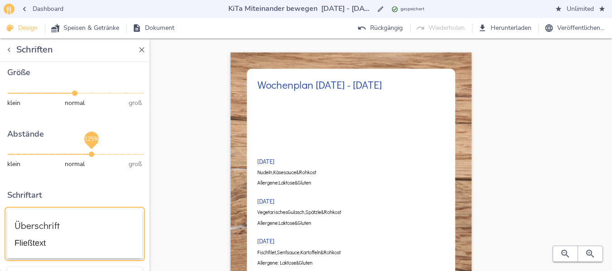
drag, startPoint x: 73, startPoint y: 152, endPoint x: 86, endPoint y: 152, distance: 13.6
click at [89, 152] on span "125%" at bounding box center [91, 154] width 5 height 5
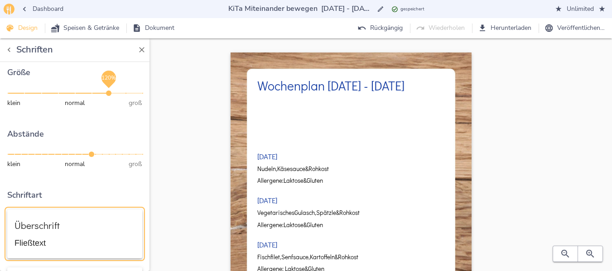
drag, startPoint x: 70, startPoint y: 87, endPoint x: 104, endPoint y: 88, distance: 33.5
click at [106, 91] on span "120%" at bounding box center [108, 93] width 5 height 5
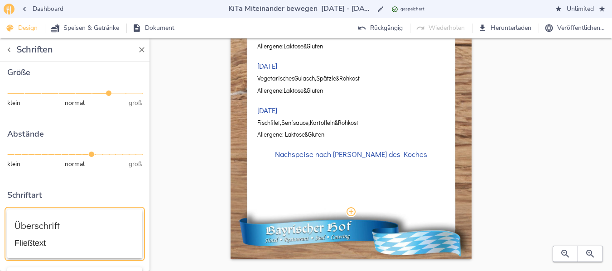
scroll to position [136, 0]
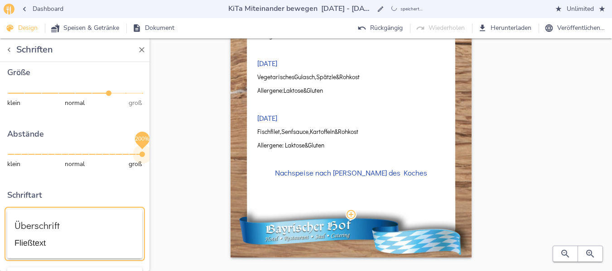
click at [146, 153] on div "Farben Überschriften Fließtext Größe klein normal groß 120% Abstände klein norm…" at bounding box center [74, 166] width 149 height 209
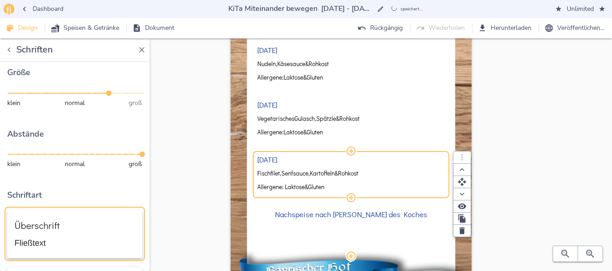
scroll to position [0, 0]
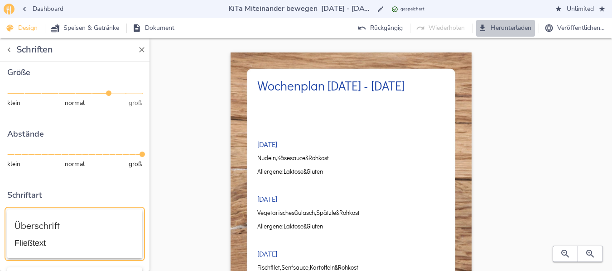
click at [502, 27] on span "Herunterladen" at bounding box center [505, 28] width 52 height 11
click at [34, 5] on span "Dashboard" at bounding box center [43, 9] width 42 height 11
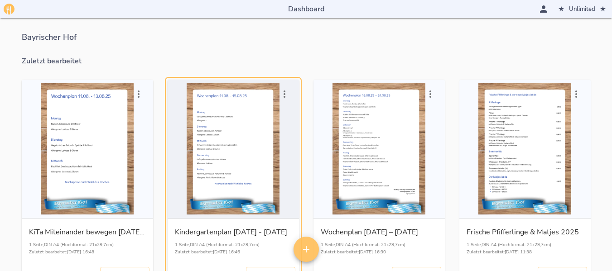
click at [247, 136] on div "button" at bounding box center [233, 148] width 124 height 131
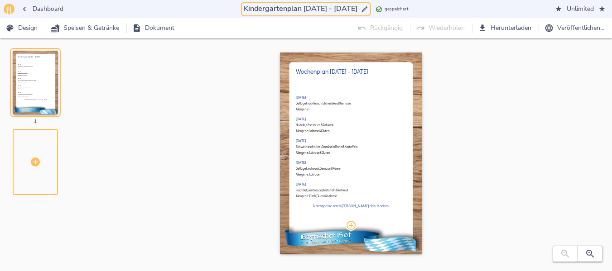
click at [302, 5] on input "Kindergartenplan [DATE] - [DATE]" at bounding box center [300, 9] width 117 height 12
drag, startPoint x: 325, startPoint y: 8, endPoint x: 333, endPoint y: 6, distance: 7.5
click at [333, 6] on input "Kindergartenplan 18.08. - [DATE]" at bounding box center [300, 9] width 115 height 12
drag, startPoint x: 298, startPoint y: 8, endPoint x: 333, endPoint y: 6, distance: 35.3
click at [333, 6] on input "Kindergartenplan [DATE] - [DATE]" at bounding box center [300, 9] width 117 height 12
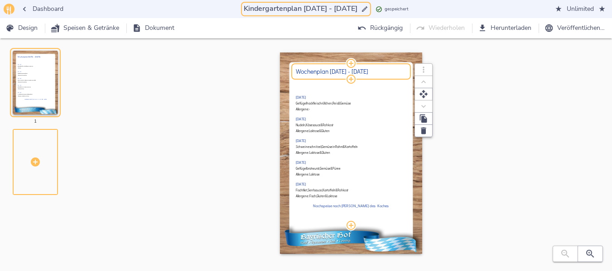
click at [333, 68] on h2 "Wochenplan [DATE] - [DATE]" at bounding box center [351, 71] width 110 height 7
type input "Kindergartenplan [DATE] - [DATE]"
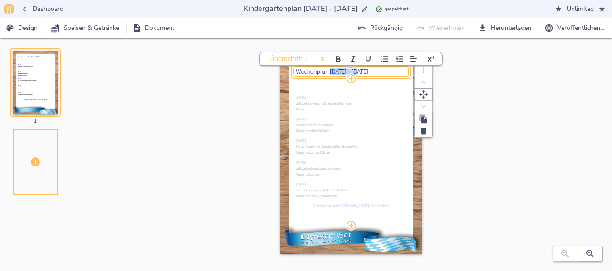
drag, startPoint x: 331, startPoint y: 70, endPoint x: 355, endPoint y: 70, distance: 24.0
click at [355, 70] on h2 "Wochenplan [DATE] - [DATE]" at bounding box center [351, 71] width 110 height 7
click at [499, 129] on div "Wochenplan [DATE] - [DATE] [DATE] Geflügelhackfleischröllchen, Reis & Gemüse Al…" at bounding box center [351, 163] width 493 height 220
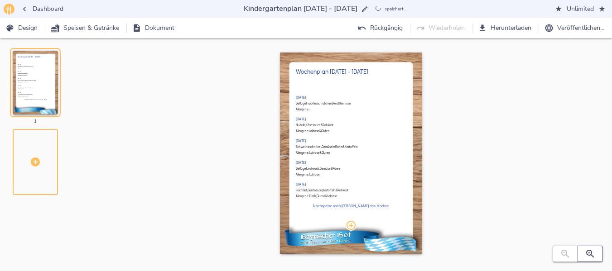
click at [586, 249] on icon "button" at bounding box center [589, 254] width 11 height 11
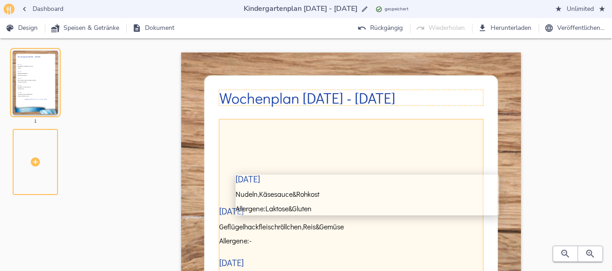
scroll to position [2, 0]
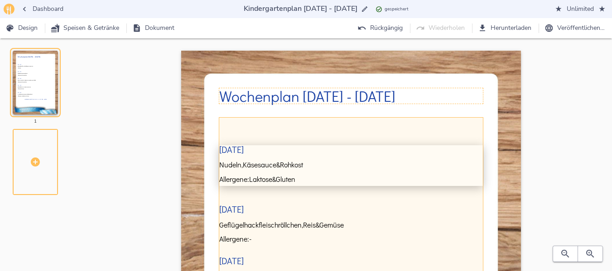
drag, startPoint x: 263, startPoint y: 213, endPoint x: 265, endPoint y: 150, distance: 63.0
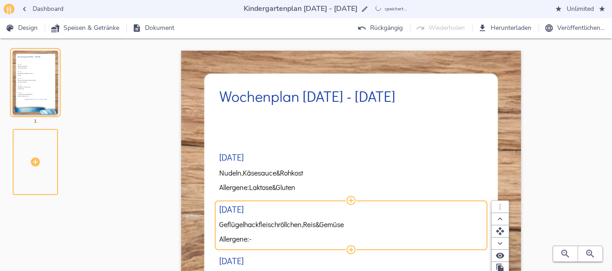
click at [237, 208] on h3 "[DATE]" at bounding box center [231, 210] width 24 height 10
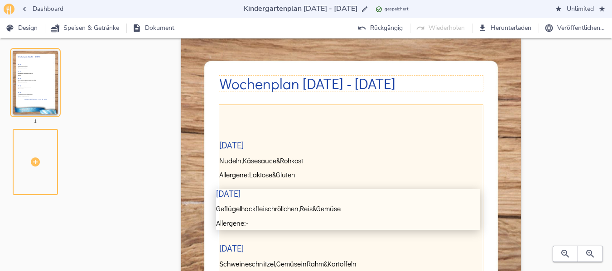
scroll to position [30, 0]
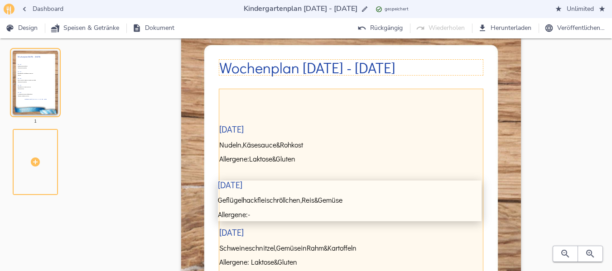
drag, startPoint x: 238, startPoint y: 208, endPoint x: 239, endPoint y: 182, distance: 25.8
click at [239, 182] on div "[DATE] Nudeln, Käsesauce & Rohkost Allergene: Laktose & Gluten [DATE] Geflügelh…" at bounding box center [351, 258] width 264 height 353
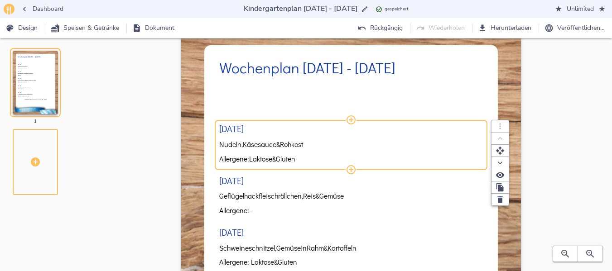
click at [239, 130] on h3 "[DATE]" at bounding box center [231, 129] width 24 height 10
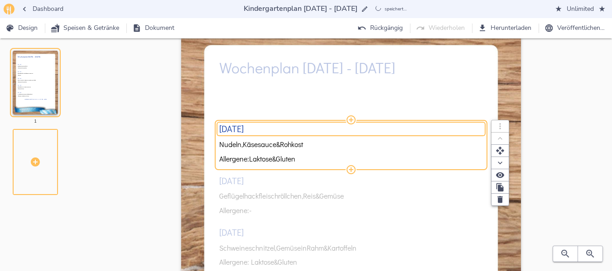
click at [239, 130] on h3 "[DATE]" at bounding box center [231, 129] width 24 height 10
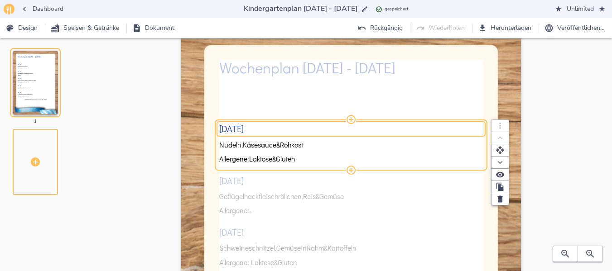
drag, startPoint x: 240, startPoint y: 128, endPoint x: 215, endPoint y: 124, distance: 25.2
click at [215, 124] on div "Wochenplan [DATE] - [DATE] [DATE] Nudeln, Käsesauce & Rohkost Allergene: Laktos…" at bounding box center [351, 262] width 340 height 480
type input "[DATE]"
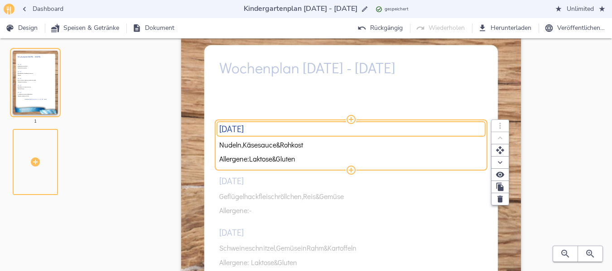
click at [227, 179] on div "[DATE] Nudeln, Käsesauce & Rohkost Allergene: Laktose & Gluten [DATE] Geflügelh…" at bounding box center [351, 258] width 264 height 353
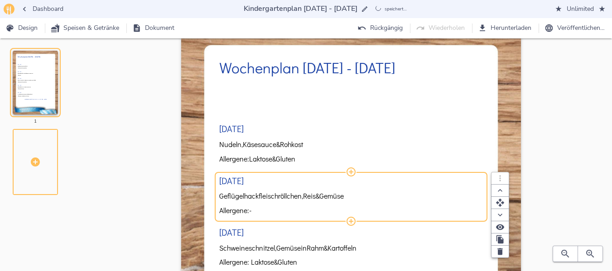
click at [227, 179] on h3 "[DATE]" at bounding box center [231, 181] width 24 height 10
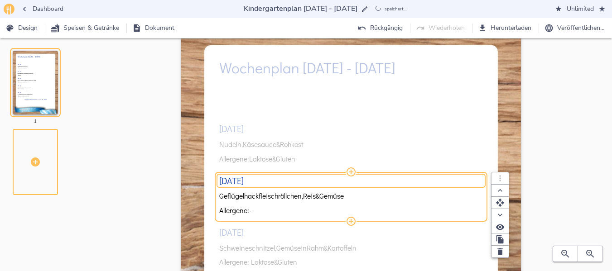
click at [227, 179] on h3 "[DATE]" at bounding box center [231, 181] width 24 height 10
drag, startPoint x: 220, startPoint y: 177, endPoint x: 235, endPoint y: 177, distance: 15.4
click at [235, 177] on input "[DATE]" at bounding box center [351, 181] width 264 height 10
type input "[DATE]"
click at [261, 140] on div "[DATE] Nudeln, Käsesauce & Rohkost Allergene: Laktose & Gluten [DATE] Geflügelh…" at bounding box center [351, 258] width 264 height 353
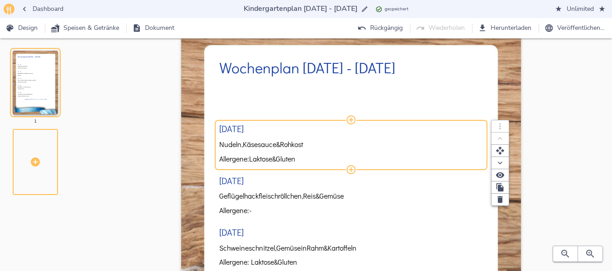
click at [248, 143] on span "Käsesauce" at bounding box center [259, 144] width 33 height 8
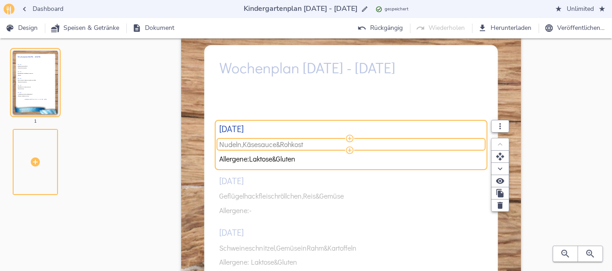
click at [245, 144] on span "Käsesauce" at bounding box center [259, 144] width 33 height 8
drag, startPoint x: 245, startPoint y: 144, endPoint x: 253, endPoint y: 144, distance: 8.1
click at [253, 144] on input "Nudeln, [PERSON_NAME] & Rohkost" at bounding box center [349, 144] width 261 height 8
type input "Nudeln, Bologenese [PERSON_NAME] & Rohkost"
click at [248, 192] on div "[DATE] Nudeln, Bologenese Sauce & Rohkost Allergene: Laktose & Gluten [DATE] Ge…" at bounding box center [351, 258] width 264 height 353
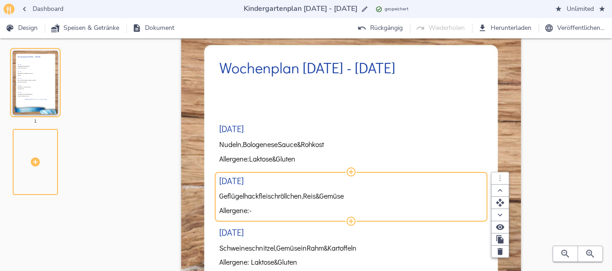
click at [225, 196] on span "Geflügelhackfleischröllchen," at bounding box center [261, 196] width 84 height 8
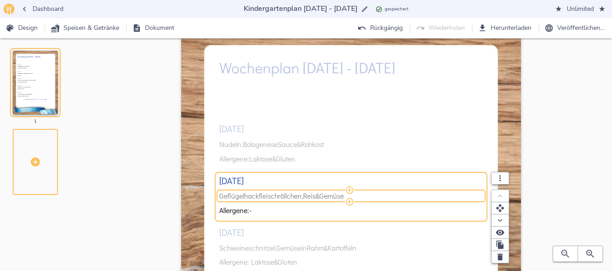
click at [225, 196] on span "Geflügelhackfleischröllchen," at bounding box center [261, 196] width 84 height 8
drag, startPoint x: 219, startPoint y: 195, endPoint x: 319, endPoint y: 195, distance: 100.5
click at [319, 195] on input "Geflügelhackfleischröllchen, [PERSON_NAME] & Gemüse" at bounding box center [349, 196] width 261 height 8
type input "Hackbraten, Gemüse & Kartoffeln"
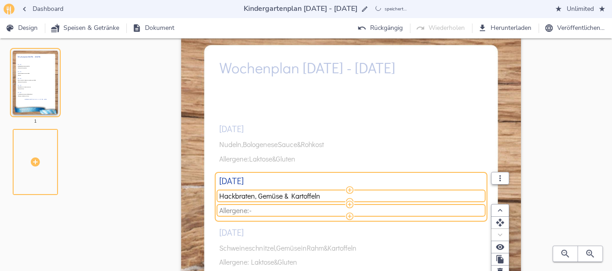
click at [269, 212] on span "Allergene: -" at bounding box center [349, 210] width 261 height 8
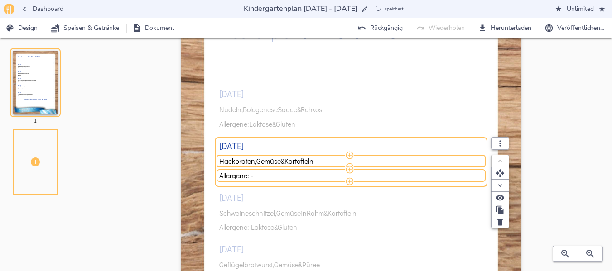
scroll to position [76, 0]
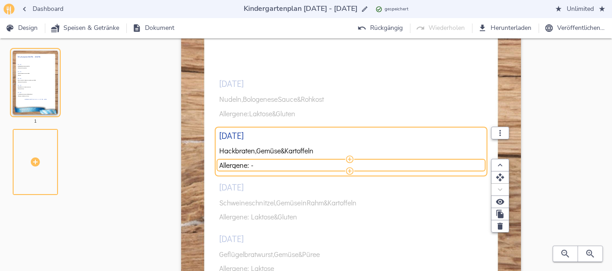
click at [246, 202] on div "[DATE] Nudeln, Bologenese Sauce & Rohkost Allergene: Laktose & Gluten [DATE] Ha…" at bounding box center [351, 213] width 264 height 353
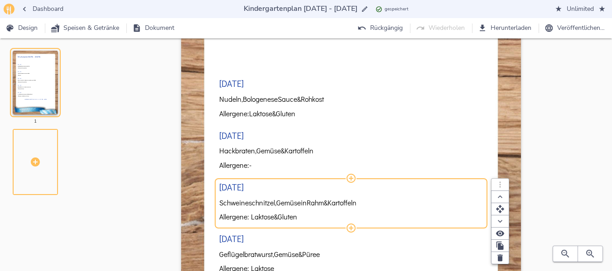
click at [247, 204] on span "Schweineschnitzel," at bounding box center [247, 203] width 57 height 8
click at [247, 203] on span "Schweineschnitzel," at bounding box center [247, 203] width 57 height 8
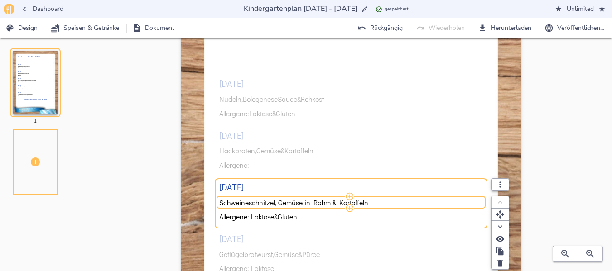
click at [247, 203] on input "Schweineschnitzel, Gemüse in Rahm & Kartoffeln" at bounding box center [349, 203] width 261 height 8
type input "Erbseneintopf & Baguette"
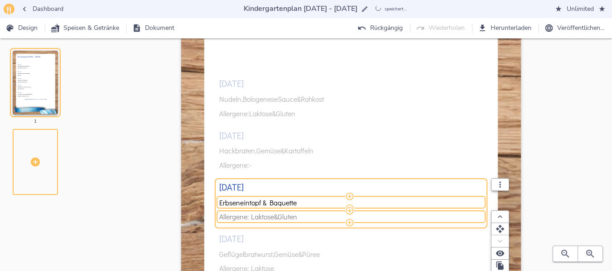
click at [287, 215] on span "Gluten" at bounding box center [286, 217] width 19 height 8
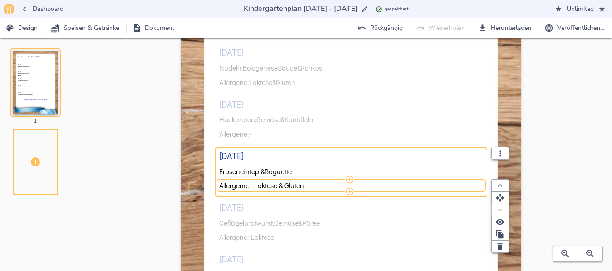
scroll to position [121, 0]
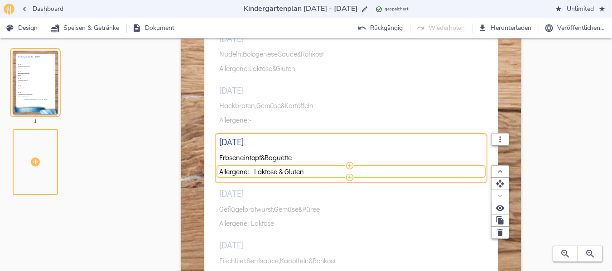
click at [263, 207] on div "[DATE] Nudeln, Bologenese Sauce & Rohkost Allergene: Laktose & Gluten [DATE] Ha…" at bounding box center [351, 167] width 264 height 353
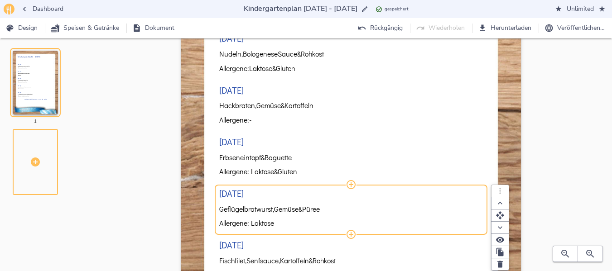
click at [263, 207] on span "Geflügelbratwurst," at bounding box center [246, 209] width 55 height 8
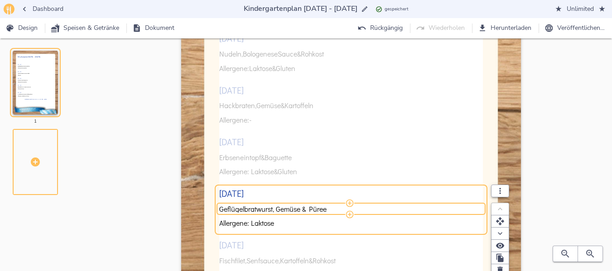
drag, startPoint x: 272, startPoint y: 209, endPoint x: 183, endPoint y: 202, distance: 89.0
click at [183, 202] on div "Wochenplan [DATE] - [DATE] [DATE] Nudeln, Bologenese Sauce & Rohkost Allergene:…" at bounding box center [351, 172] width 340 height 480
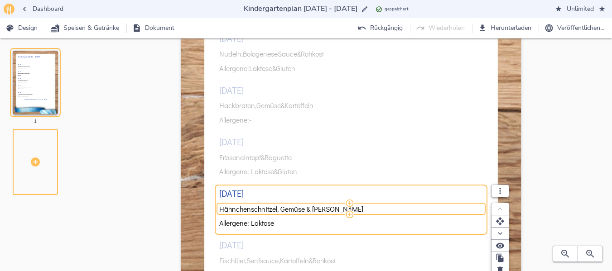
drag, startPoint x: 313, startPoint y: 210, endPoint x: 331, endPoint y: 210, distance: 18.6
click at [331, 210] on input "Hähnchenschnitzel, Gemüse & [PERSON_NAME]" at bounding box center [349, 209] width 261 height 8
type input "Hähnchenschnitzel, Gemüse & Kartoffeln"
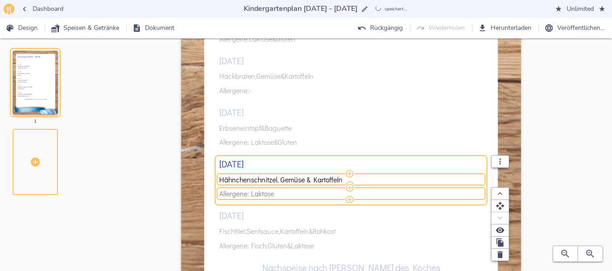
scroll to position [166, 0]
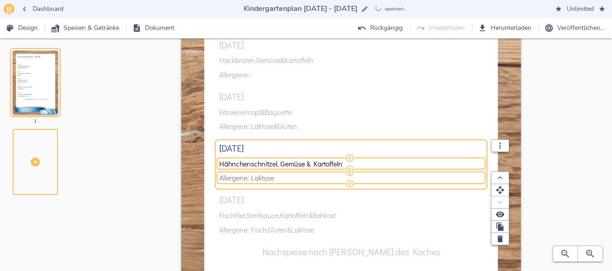
click at [290, 178] on span "Allergene: Laktose" at bounding box center [349, 178] width 261 height 8
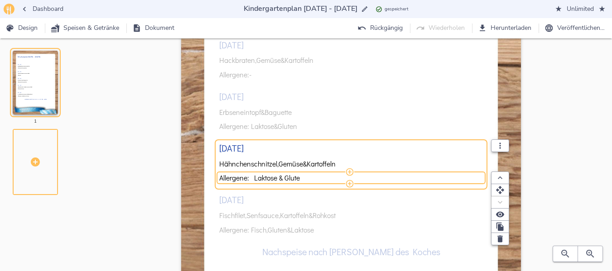
type input "Allergene: Laktose & Gluten"
click at [256, 209] on div "[DATE] Nudeln, Bologenese Sauce & Rohkost Allergene: Laktose & Gluten [DATE] Ha…" at bounding box center [351, 122] width 264 height 353
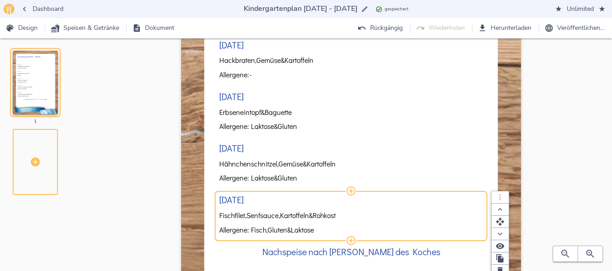
click at [250, 219] on span "Senfsauce," at bounding box center [262, 215] width 33 height 8
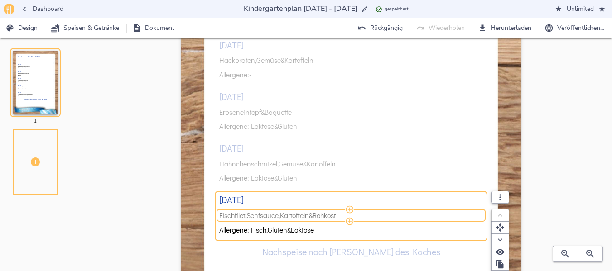
click at [250, 216] on span "Senfsauce," at bounding box center [262, 215] width 33 height 8
drag, startPoint x: 250, startPoint y: 216, endPoint x: 263, endPoint y: 215, distance: 12.3
click at [263, 215] on input "Fischfilet, Senfsauce, Kartoffeln & Rohkost" at bounding box center [349, 215] width 261 height 8
drag, startPoint x: 297, startPoint y: 217, endPoint x: 326, endPoint y: 215, distance: 28.6
click at [326, 215] on input "Fischfilet, Tomatensauce, Kartoffeln & Rohkost" at bounding box center [349, 215] width 261 height 8
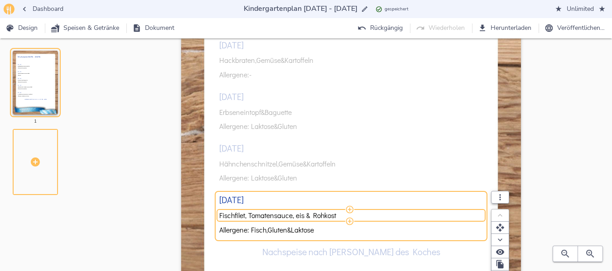
type input "Fischfilet, Tomatensauce, Reis & Rohkost"
click at [473, 160] on div "[DATE] Nudeln, Bologenese Sauce & Rohkost Allergene: Laktose & Gluten [DATE] Ha…" at bounding box center [351, 122] width 264 height 353
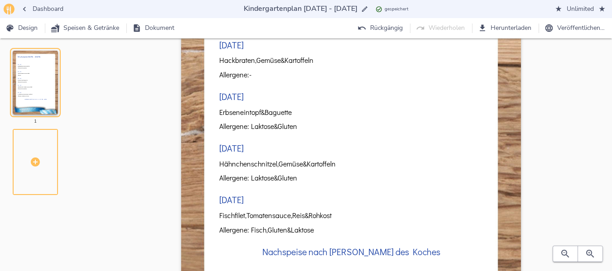
click at [577, 154] on div "Wochenplan [DATE] - [DATE] [DATE] Nudeln, Bologenese Sauce & Rohkost Allergene:…" at bounding box center [351, 135] width 493 height 498
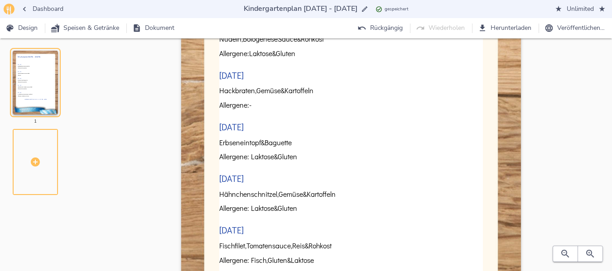
scroll to position [181, 0]
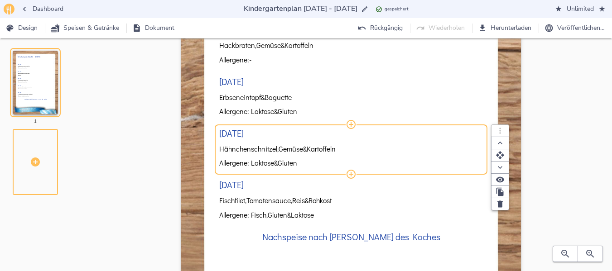
click at [405, 142] on div "[DATE] Nudeln, Bologenese Sauce & Rohkost Allergene: Laktose & Gluten [DATE] Ha…" at bounding box center [351, 107] width 264 height 353
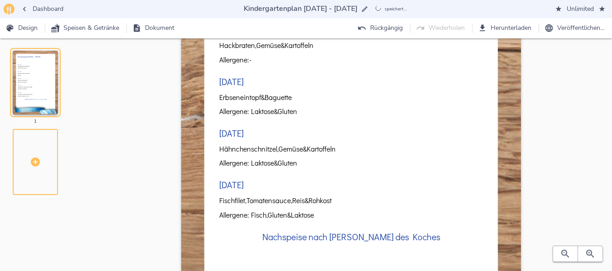
click at [575, 145] on div "Wochenplan [DATE] - [DATE] [DATE] Nudeln, Bologenese Sauce & Rohkost Allergene:…" at bounding box center [351, 120] width 493 height 498
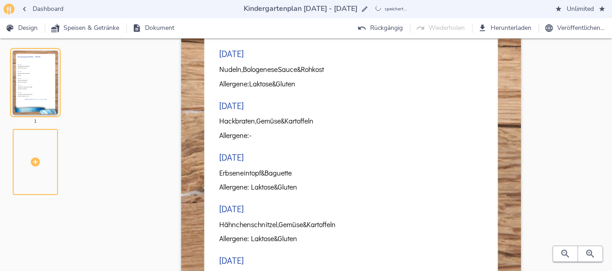
scroll to position [0, 0]
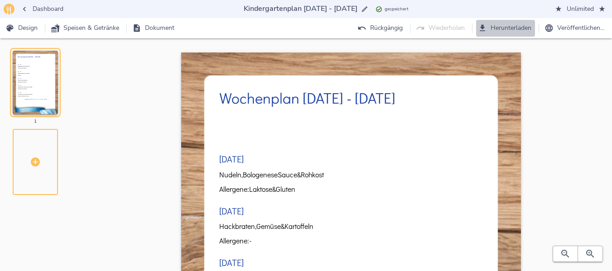
click at [511, 25] on span "Herunterladen" at bounding box center [505, 28] width 52 height 11
